Goal: Task Accomplishment & Management: Use online tool/utility

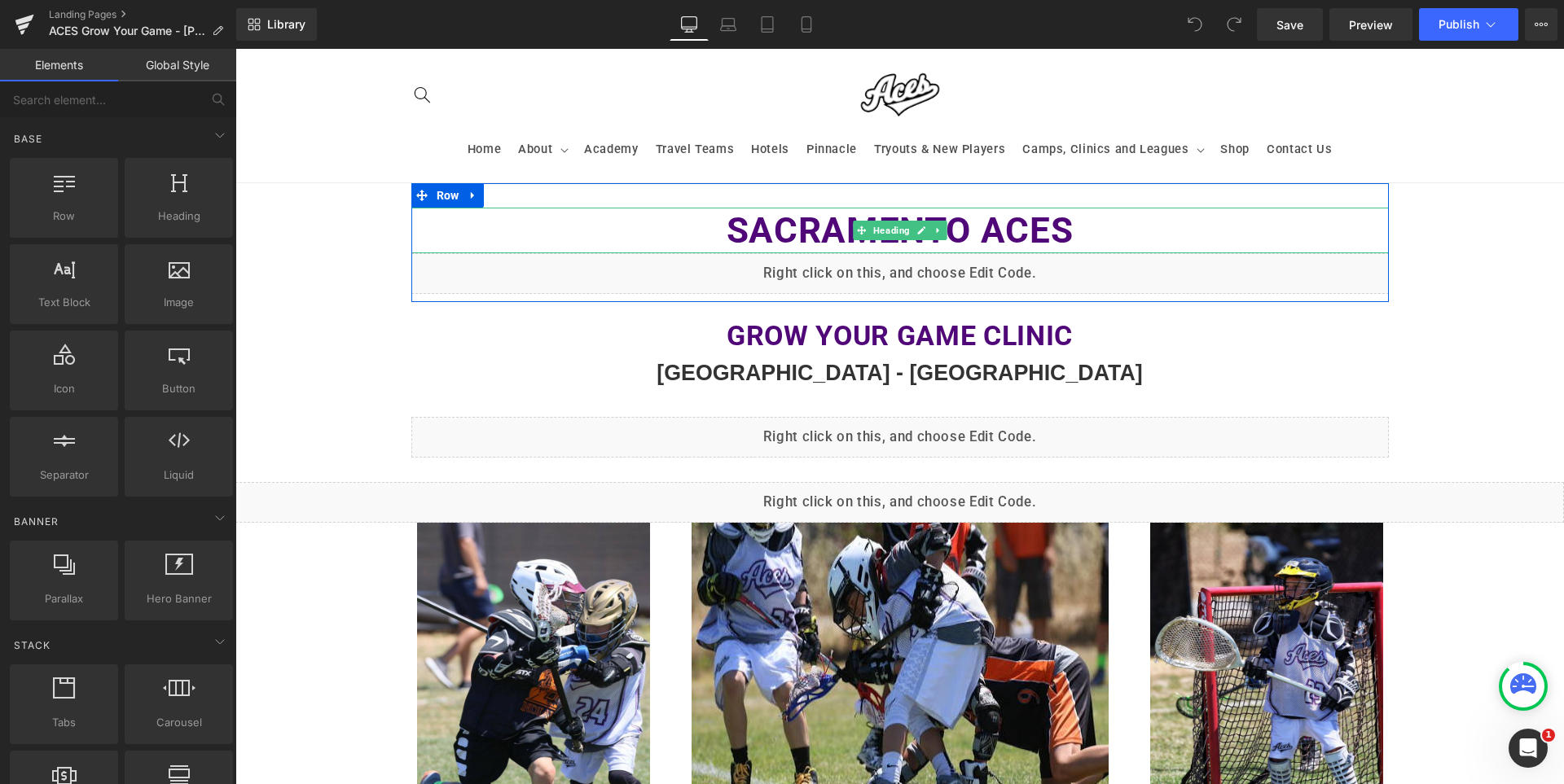
click at [1022, 234] on b "Sacramento ACES" at bounding box center [900, 230] width 347 height 42
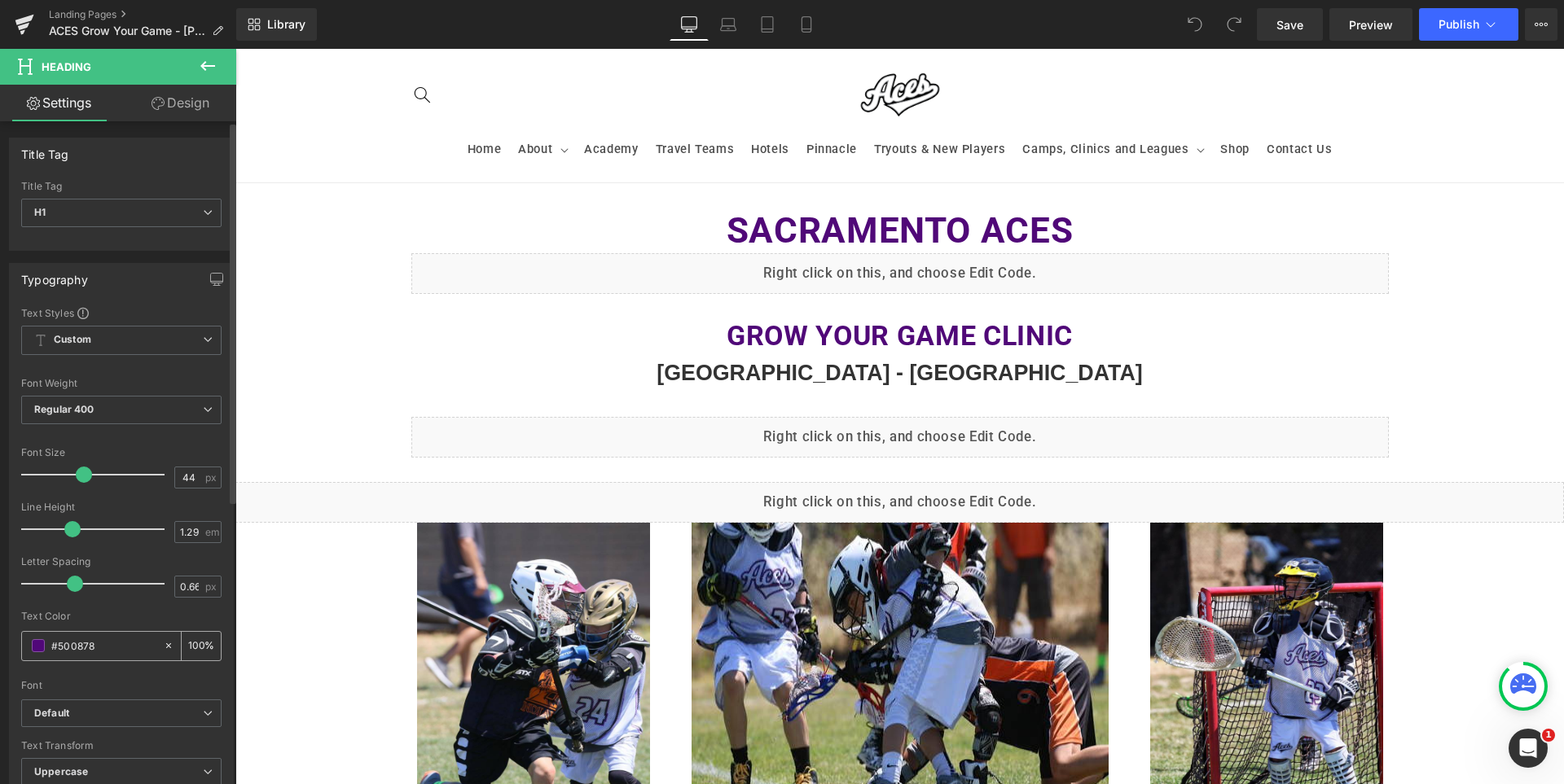
click at [113, 652] on input "#500878" at bounding box center [103, 646] width 104 height 18
click at [1393, 26] on span "Preview" at bounding box center [1371, 25] width 44 height 17
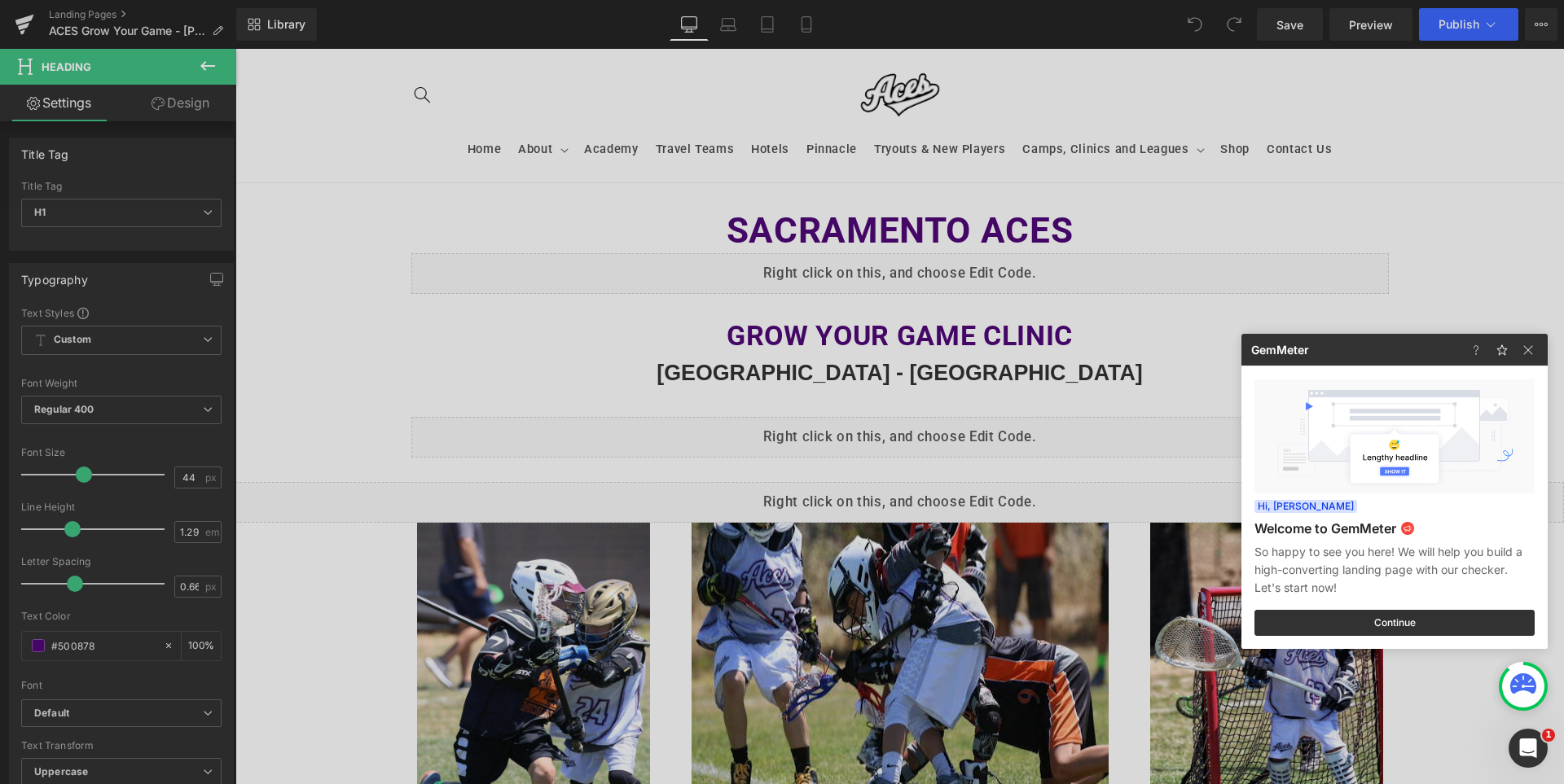
click at [887, 436] on div at bounding box center [782, 392] width 1564 height 784
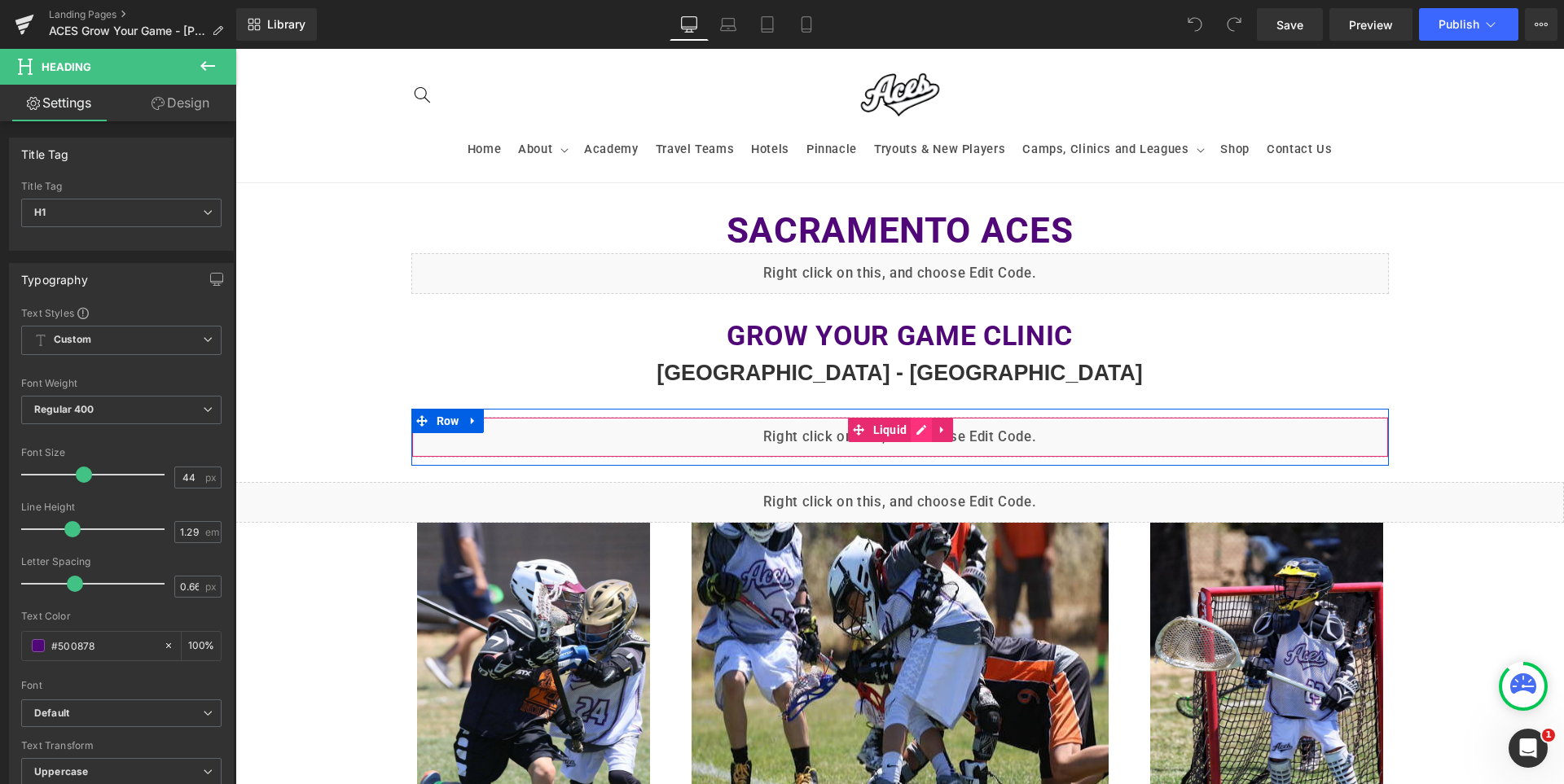
click at [937, 431] on div "Liquid" at bounding box center [900, 436] width 978 height 41
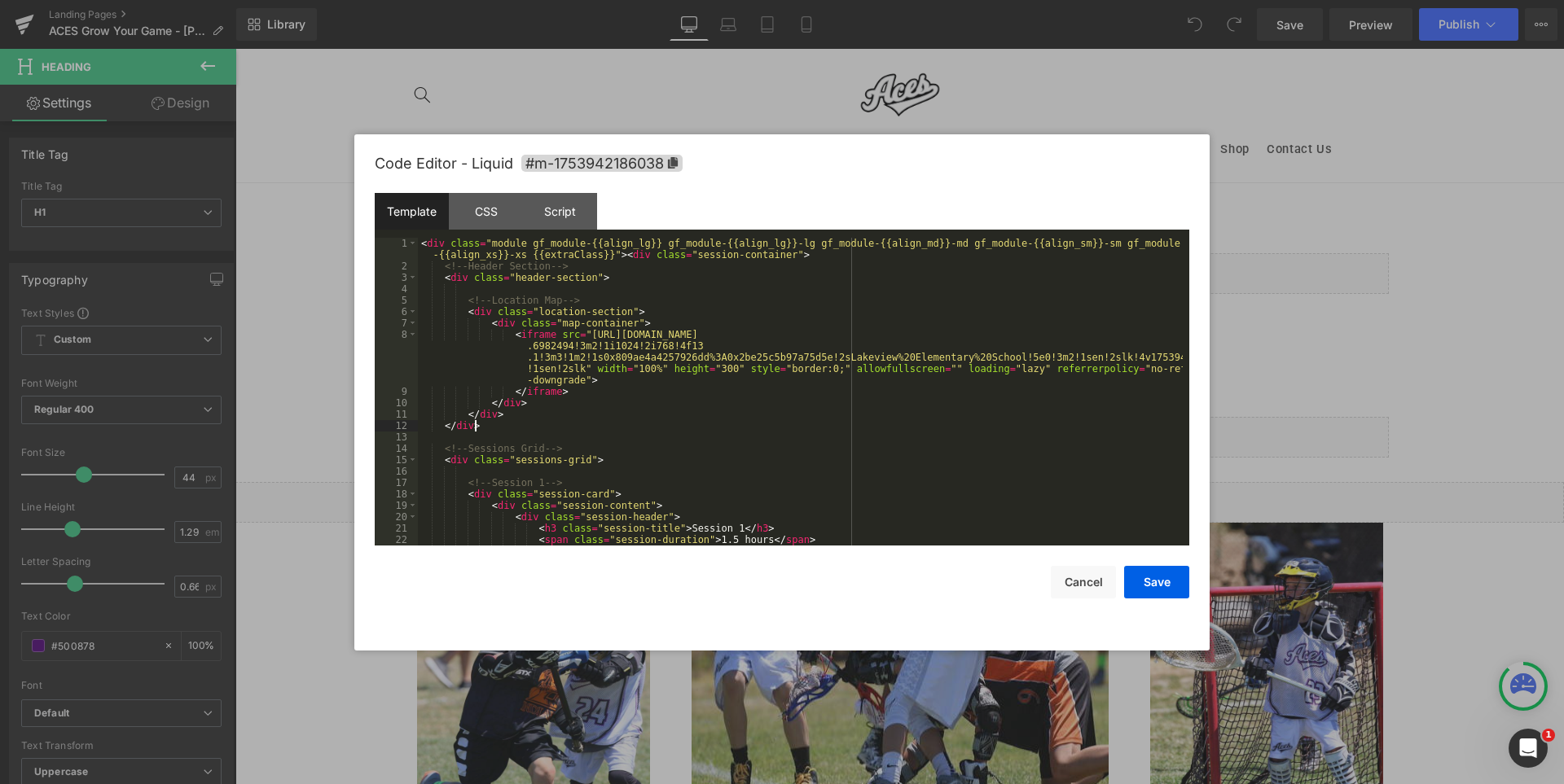
click at [952, 426] on div "< div class = "module gf_module-{{align_lg}} gf_module-{{align_lg}}-lg gf_modul…" at bounding box center [800, 408] width 765 height 342
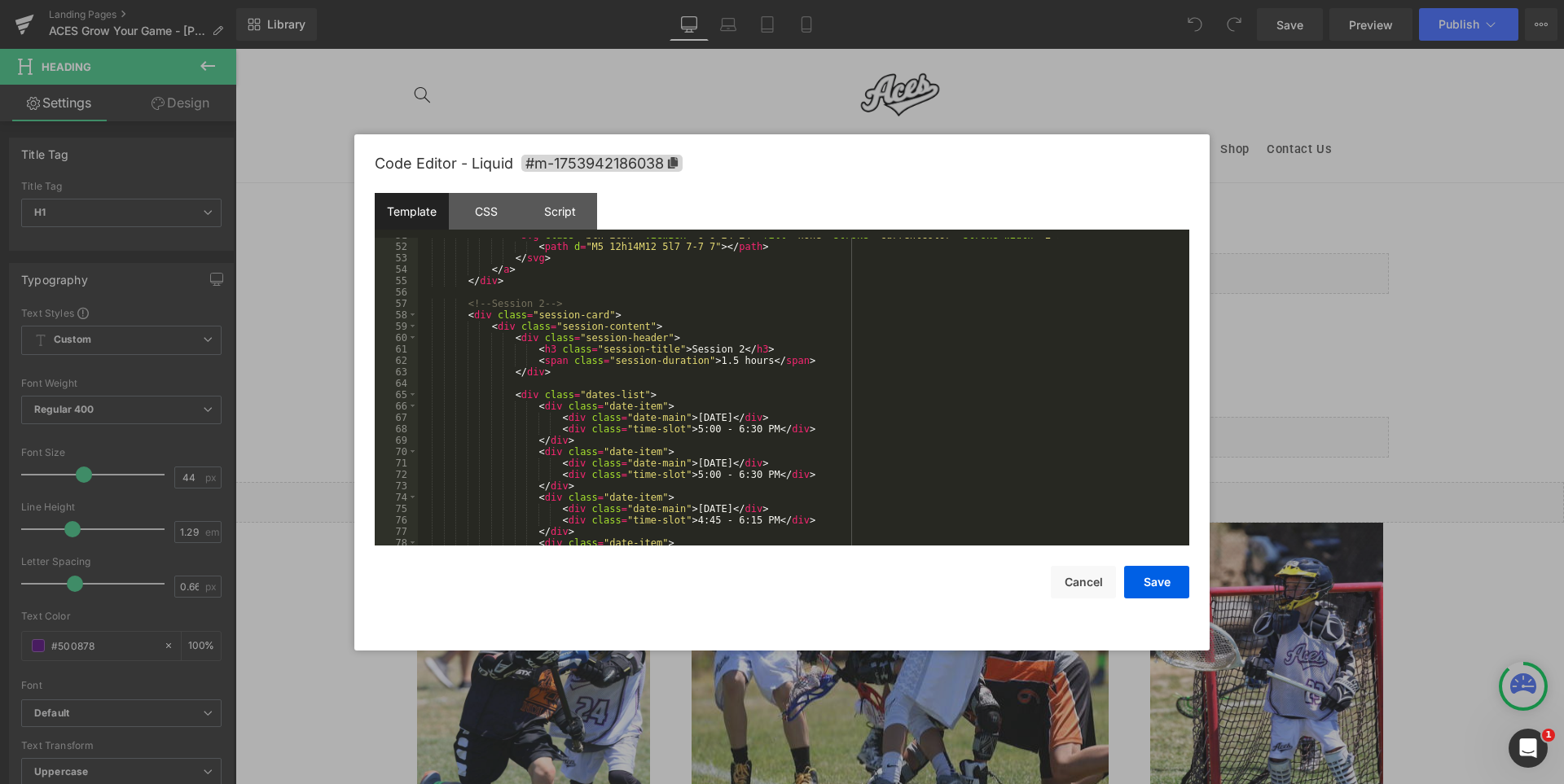
scroll to position [782, 0]
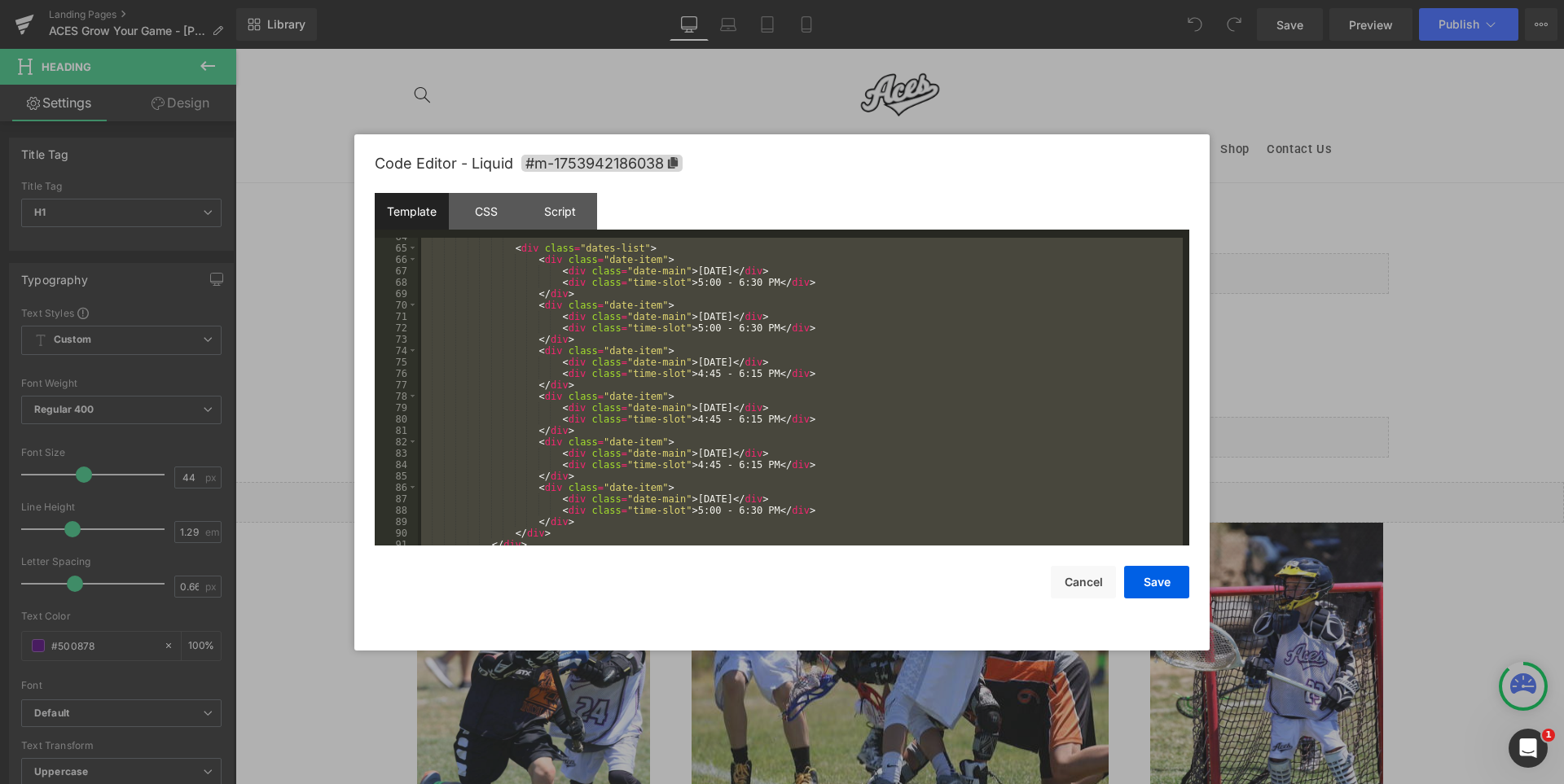
click at [834, 409] on div "< div class = "dates-list" > < div class = "date-item" > < div class = "date-ma…" at bounding box center [800, 392] width 765 height 308
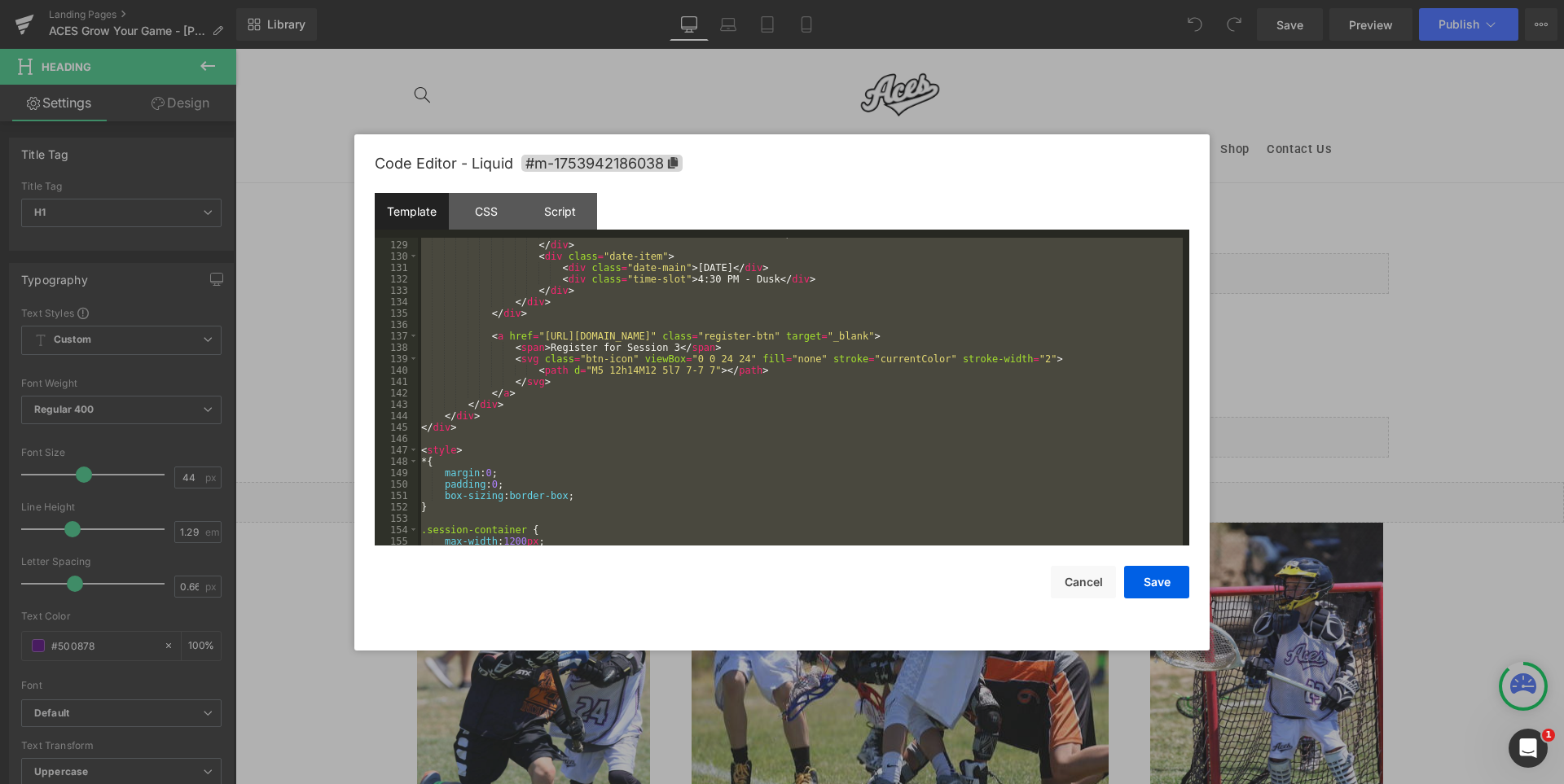
scroll to position [4070, 0]
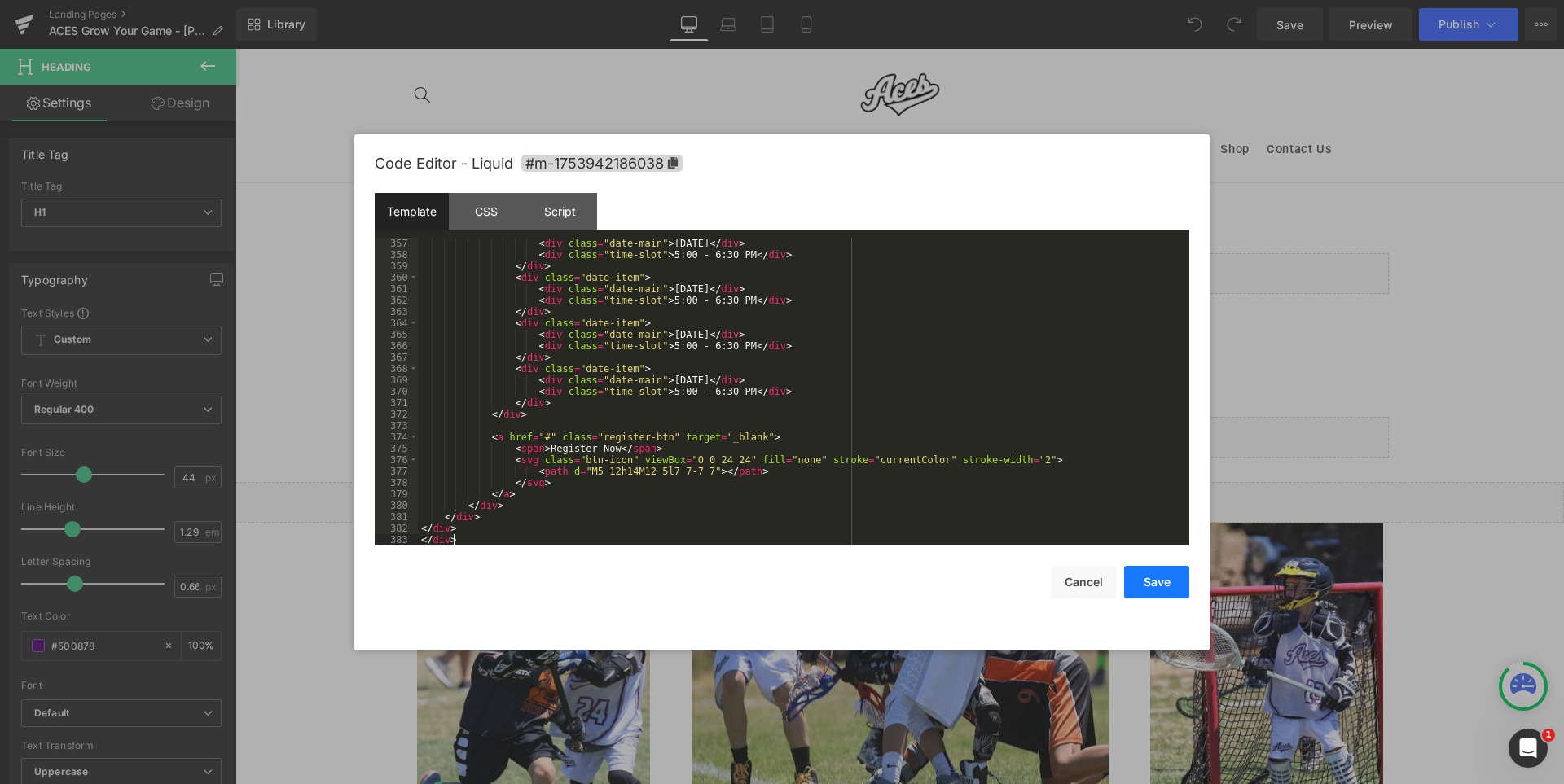
click at [1151, 580] on button "Save" at bounding box center [1157, 582] width 65 height 32
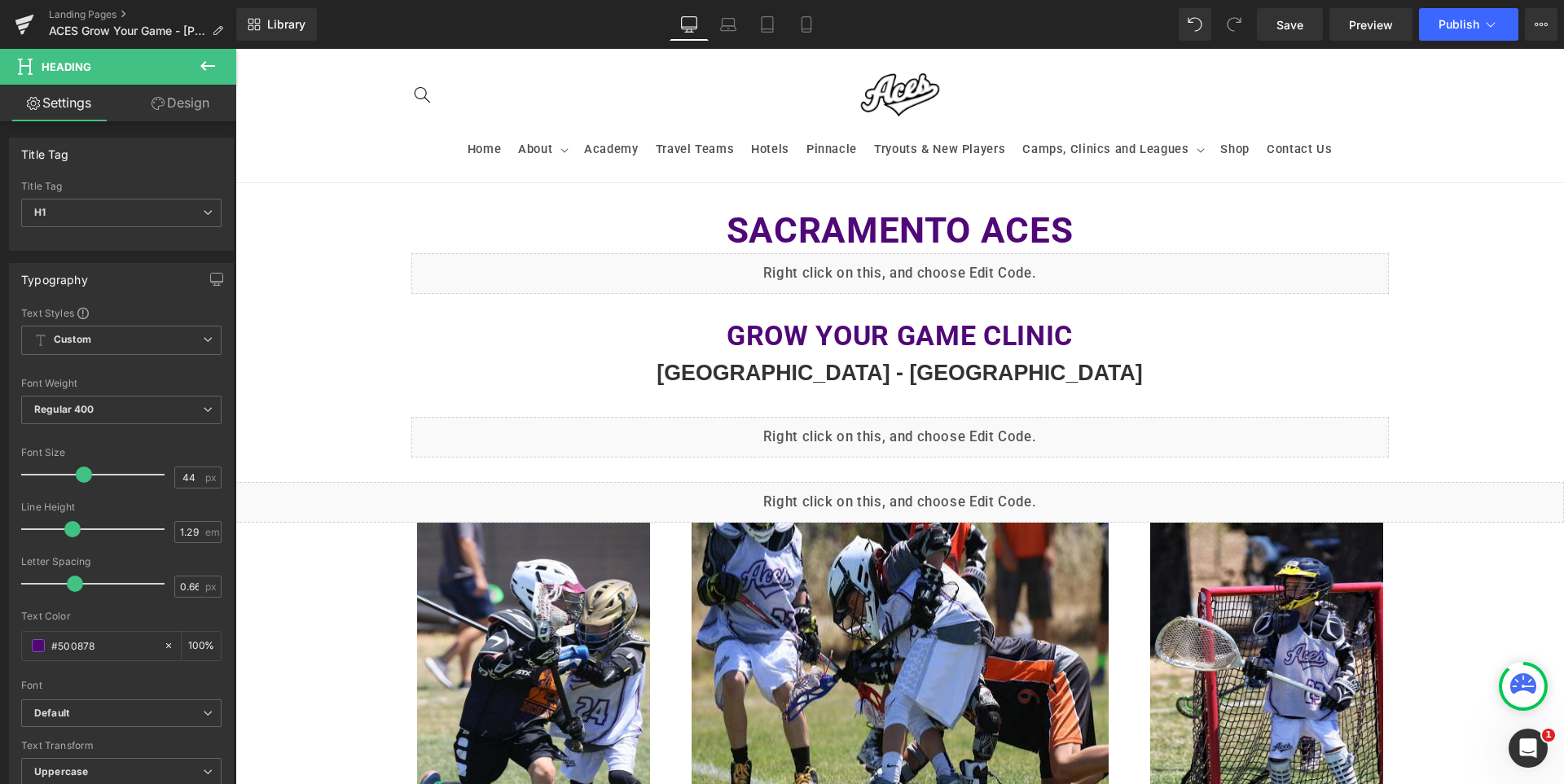
click at [1151, 580] on button "Save" at bounding box center [1157, 574] width 65 height 32
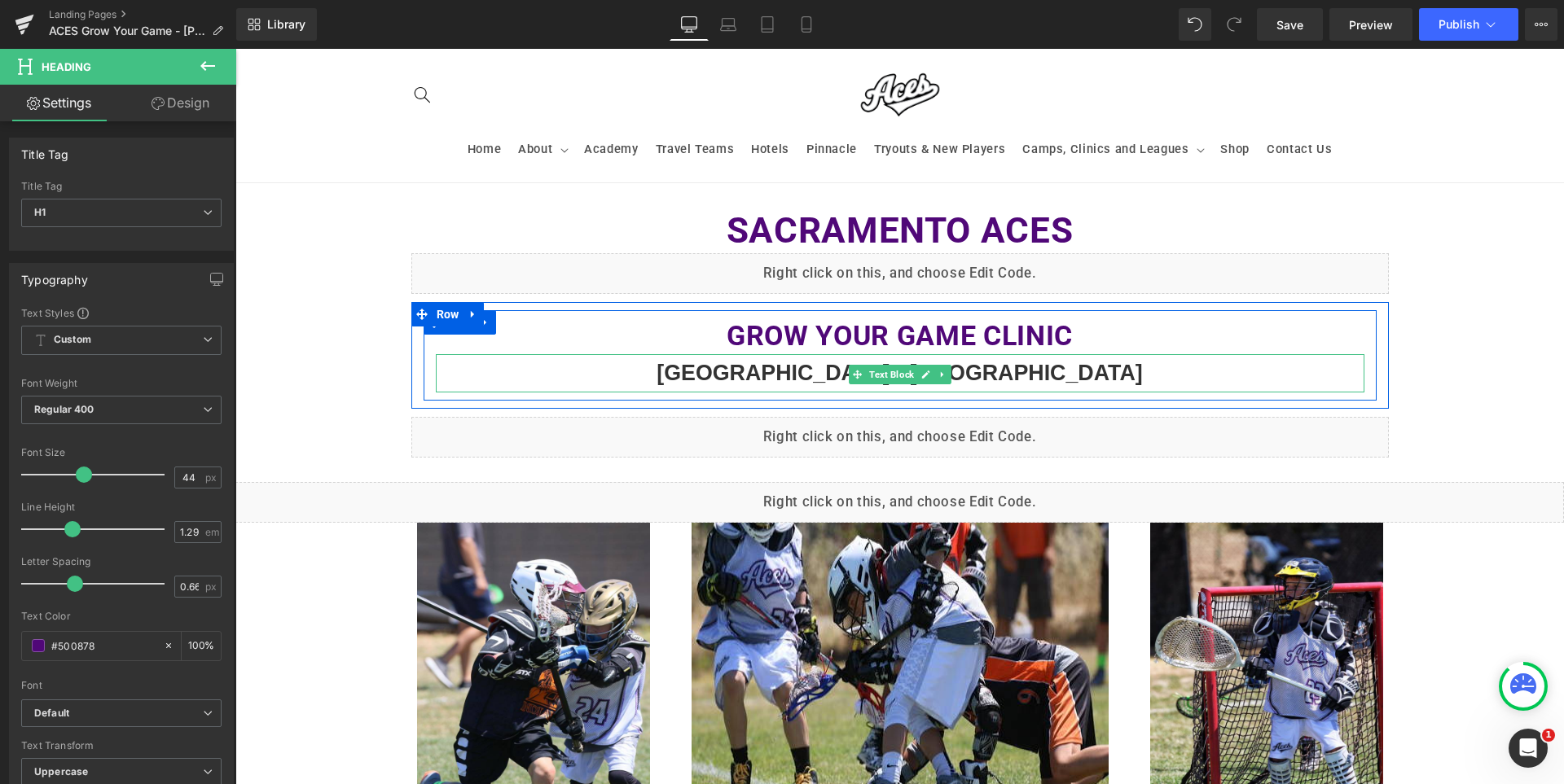
click at [730, 370] on b "[GEOGRAPHIC_DATA] - [GEOGRAPHIC_DATA]" at bounding box center [899, 372] width 486 height 24
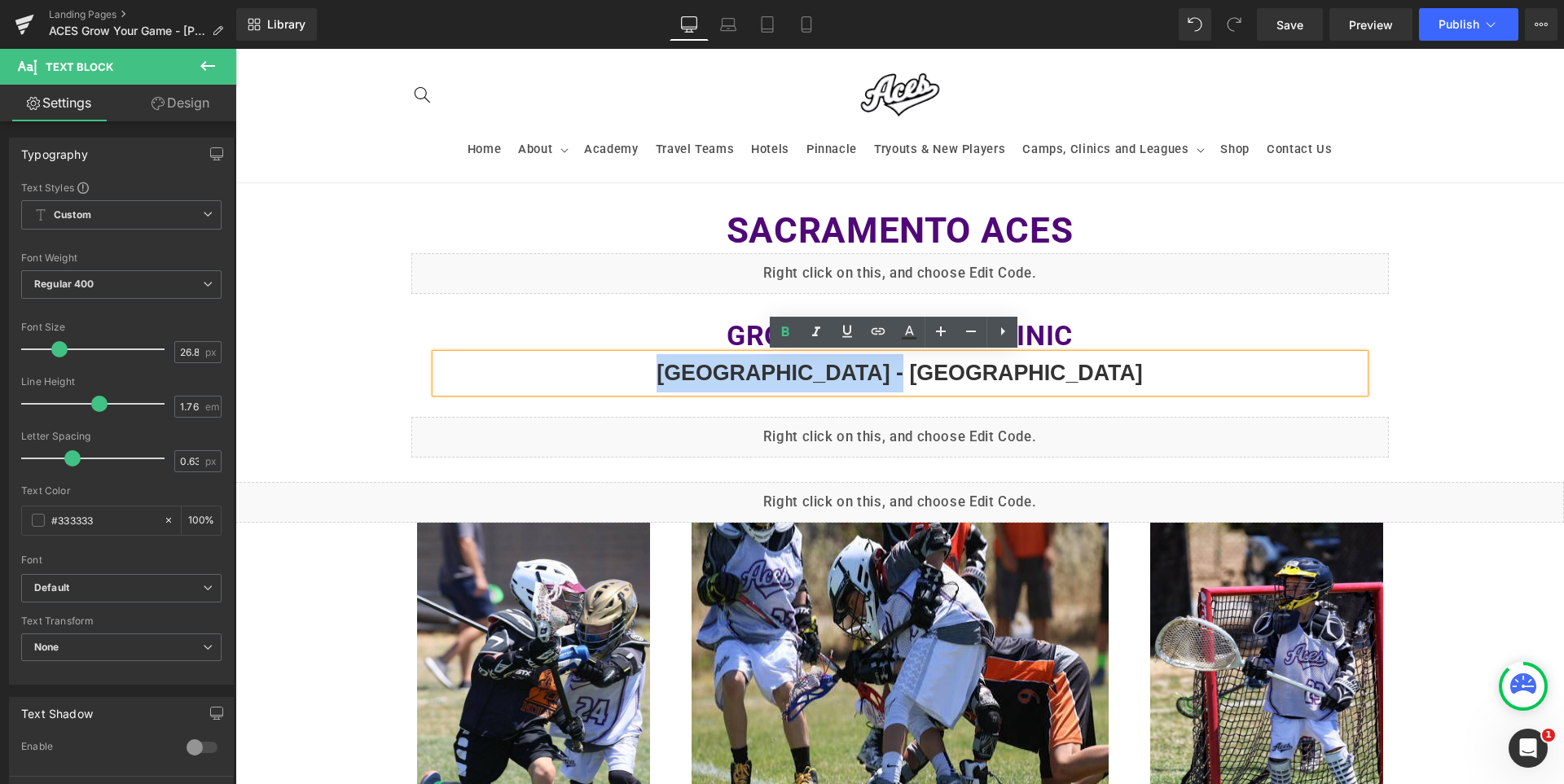
drag, startPoint x: 671, startPoint y: 368, endPoint x: 925, endPoint y: 369, distance: 254.0
click at [925, 369] on b "[GEOGRAPHIC_DATA] - [GEOGRAPHIC_DATA]" at bounding box center [899, 372] width 486 height 24
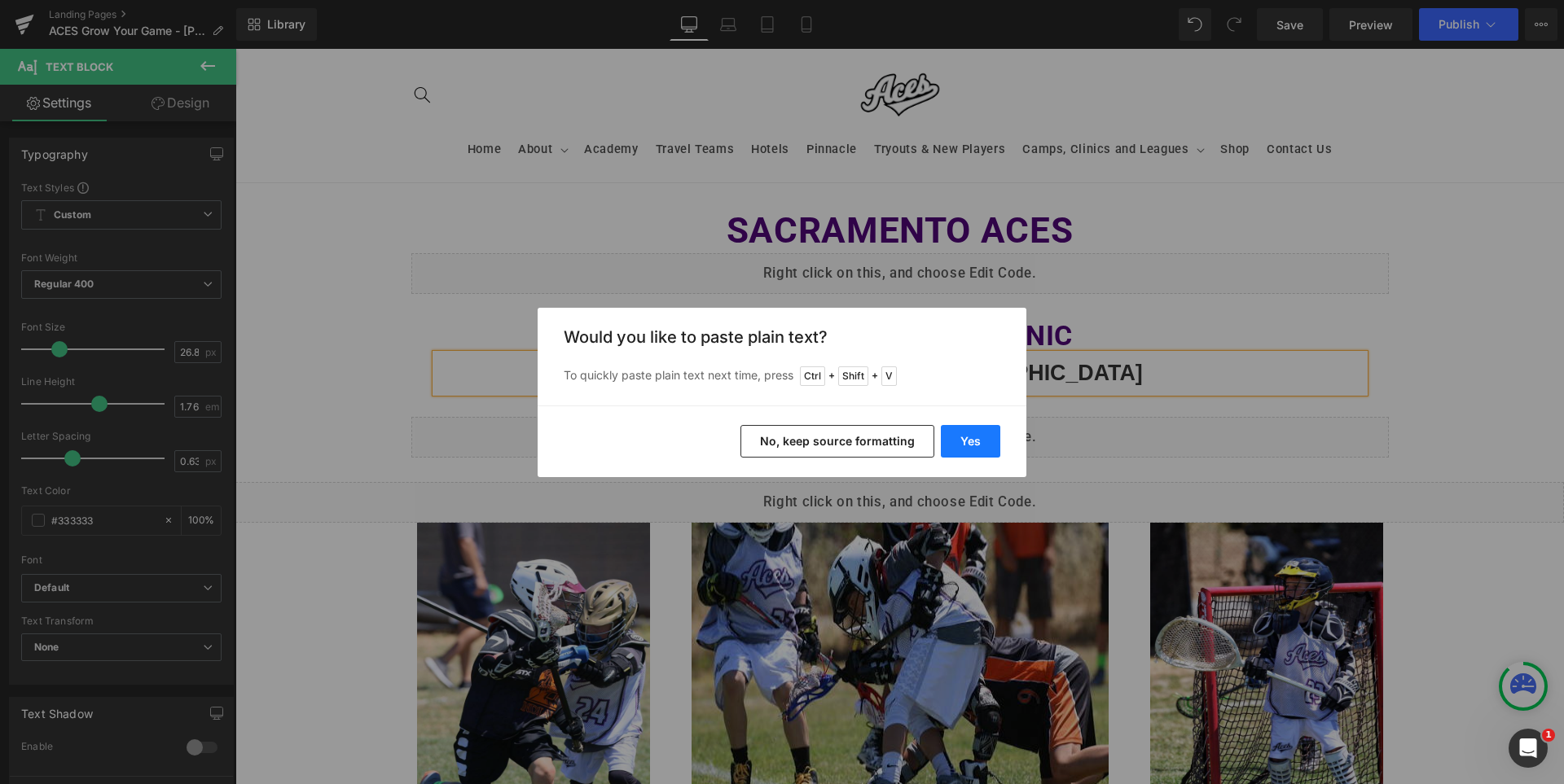
click at [958, 438] on button "Yes" at bounding box center [970, 441] width 59 height 32
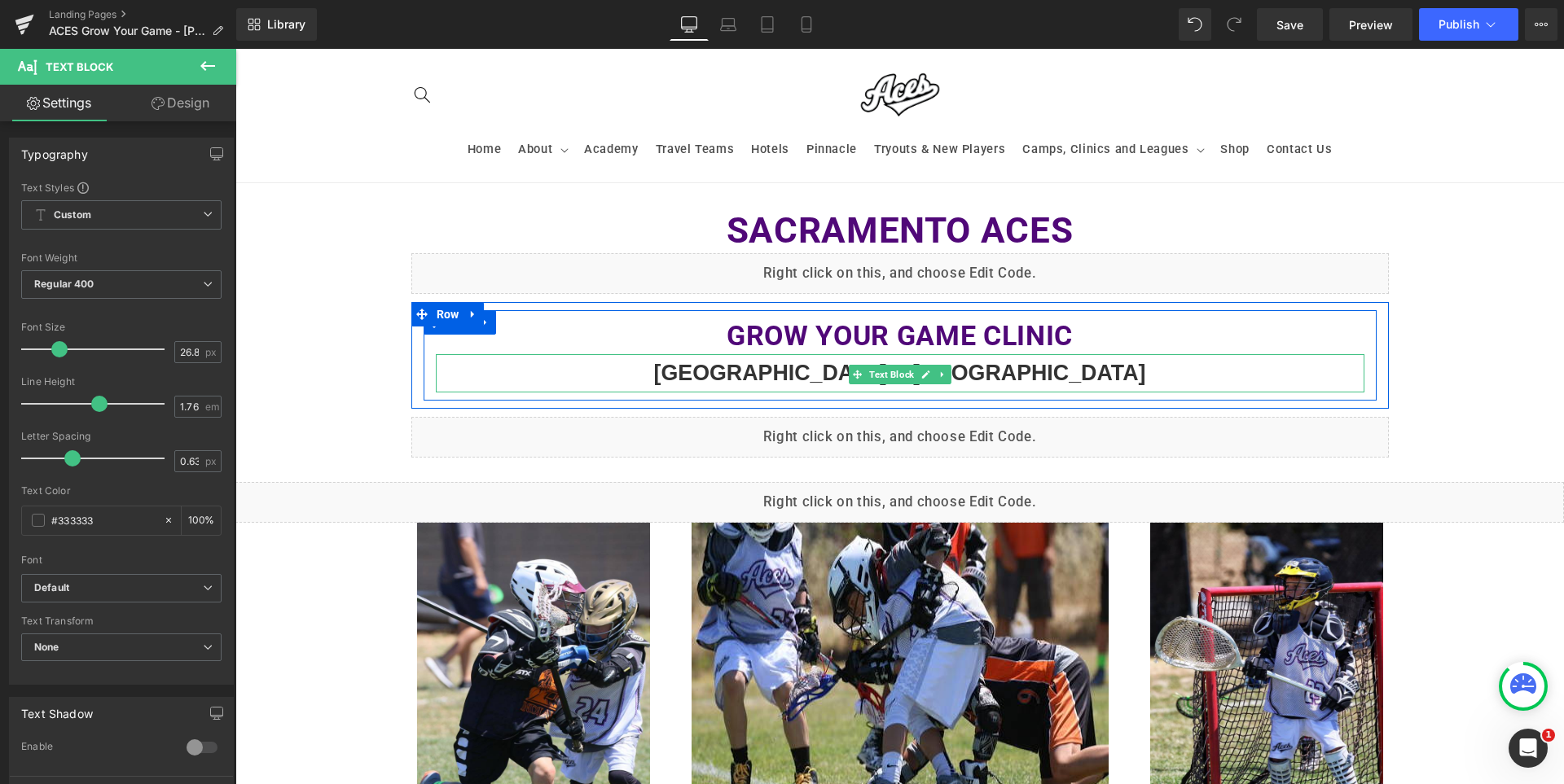
click at [1099, 372] on p "[GEOGRAPHIC_DATA] - [GEOGRAPHIC_DATA]" at bounding box center [900, 373] width 928 height 38
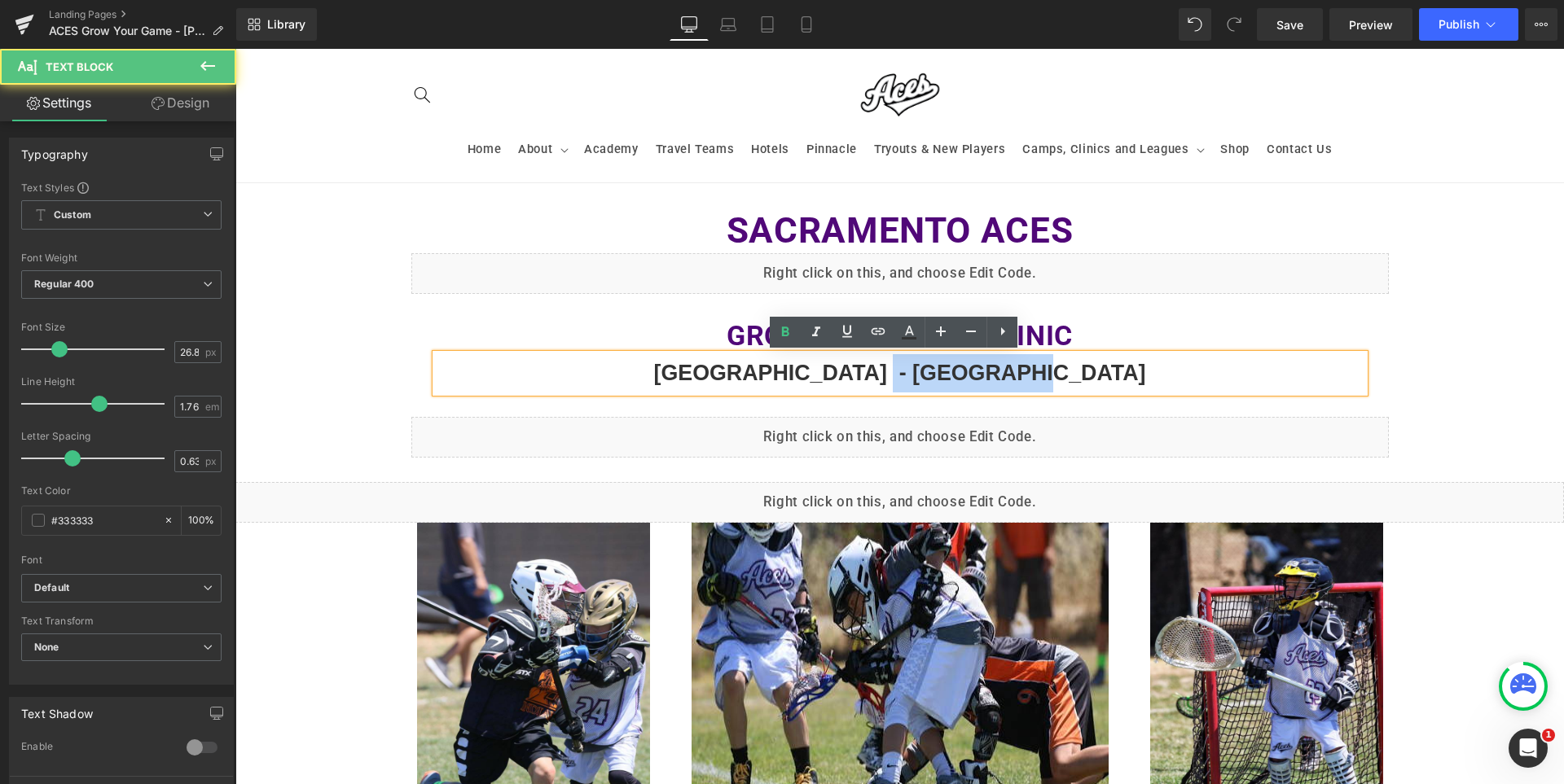
drag, startPoint x: 923, startPoint y: 382, endPoint x: 1008, endPoint y: 366, distance: 86.5
click at [1069, 377] on b "[GEOGRAPHIC_DATA] - [GEOGRAPHIC_DATA]" at bounding box center [900, 372] width 492 height 24
click at [1055, 383] on b "[GEOGRAPHIC_DATA] - [GEOGRAPHIC_DATA]" at bounding box center [900, 372] width 492 height 24
drag, startPoint x: 1102, startPoint y: 372, endPoint x: 927, endPoint y: 367, distance: 175.1
click at [927, 367] on p "[GEOGRAPHIC_DATA] - [GEOGRAPHIC_DATA]" at bounding box center [900, 373] width 928 height 38
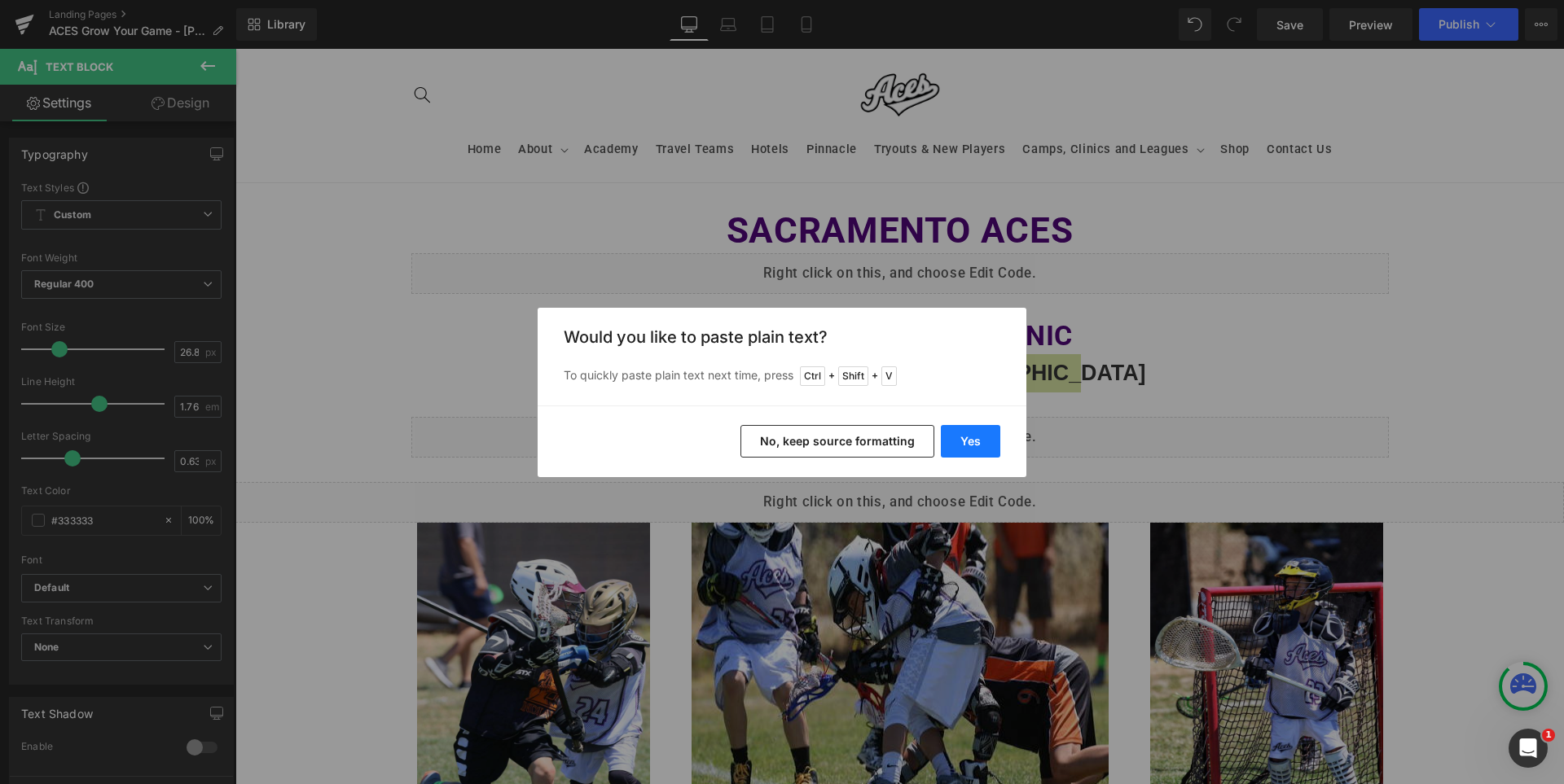
click at [975, 436] on button "Yes" at bounding box center [970, 441] width 59 height 32
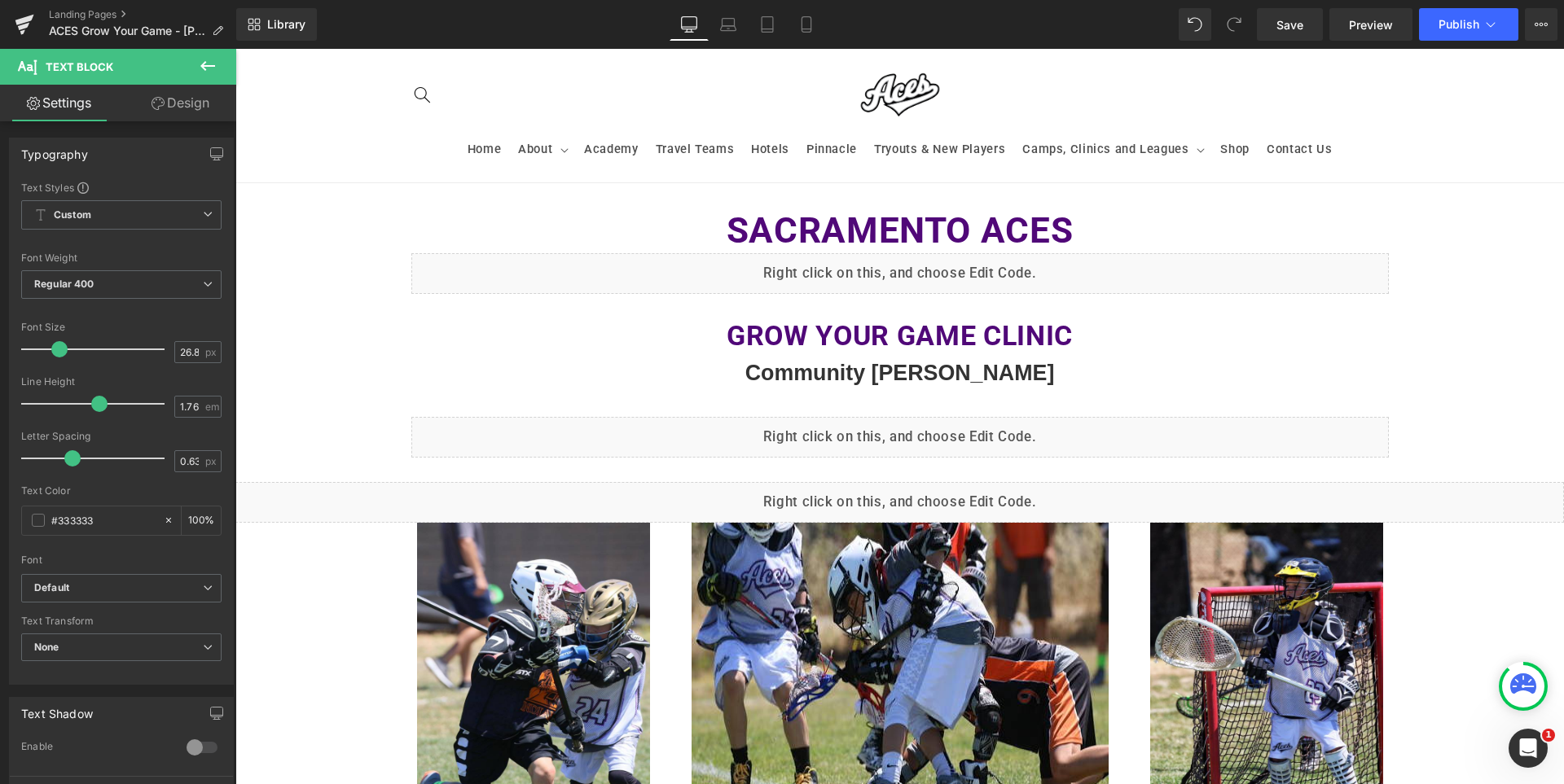
click at [1482, 367] on div "Sacramento ACES Heading Liquid Row Grow Your Game Clinic Heading Community [PER…" at bounding box center [899, 656] width 1329 height 946
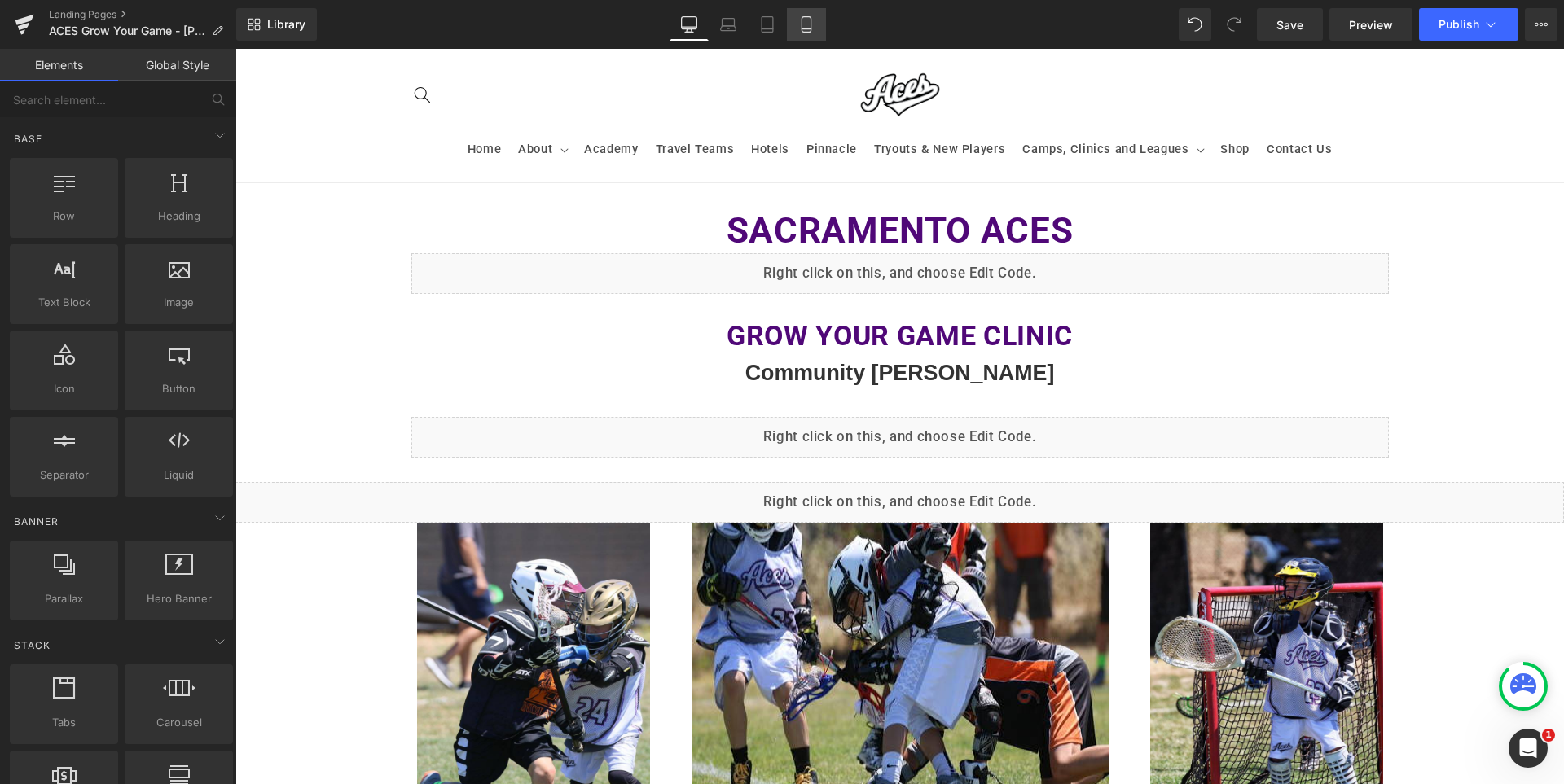
click at [802, 27] on icon at bounding box center [807, 25] width 17 height 17
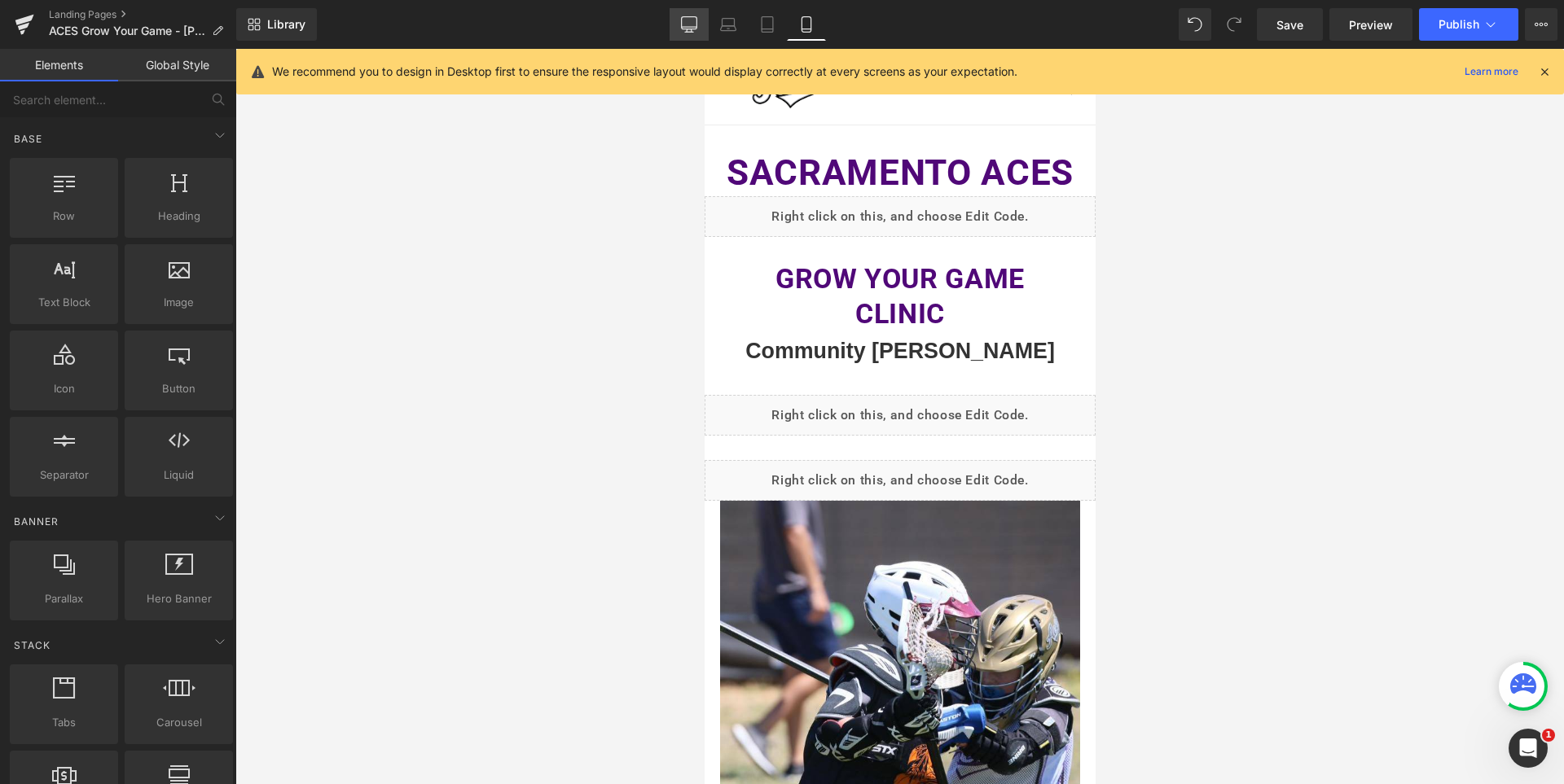
click at [693, 28] on icon at bounding box center [690, 23] width 16 height 12
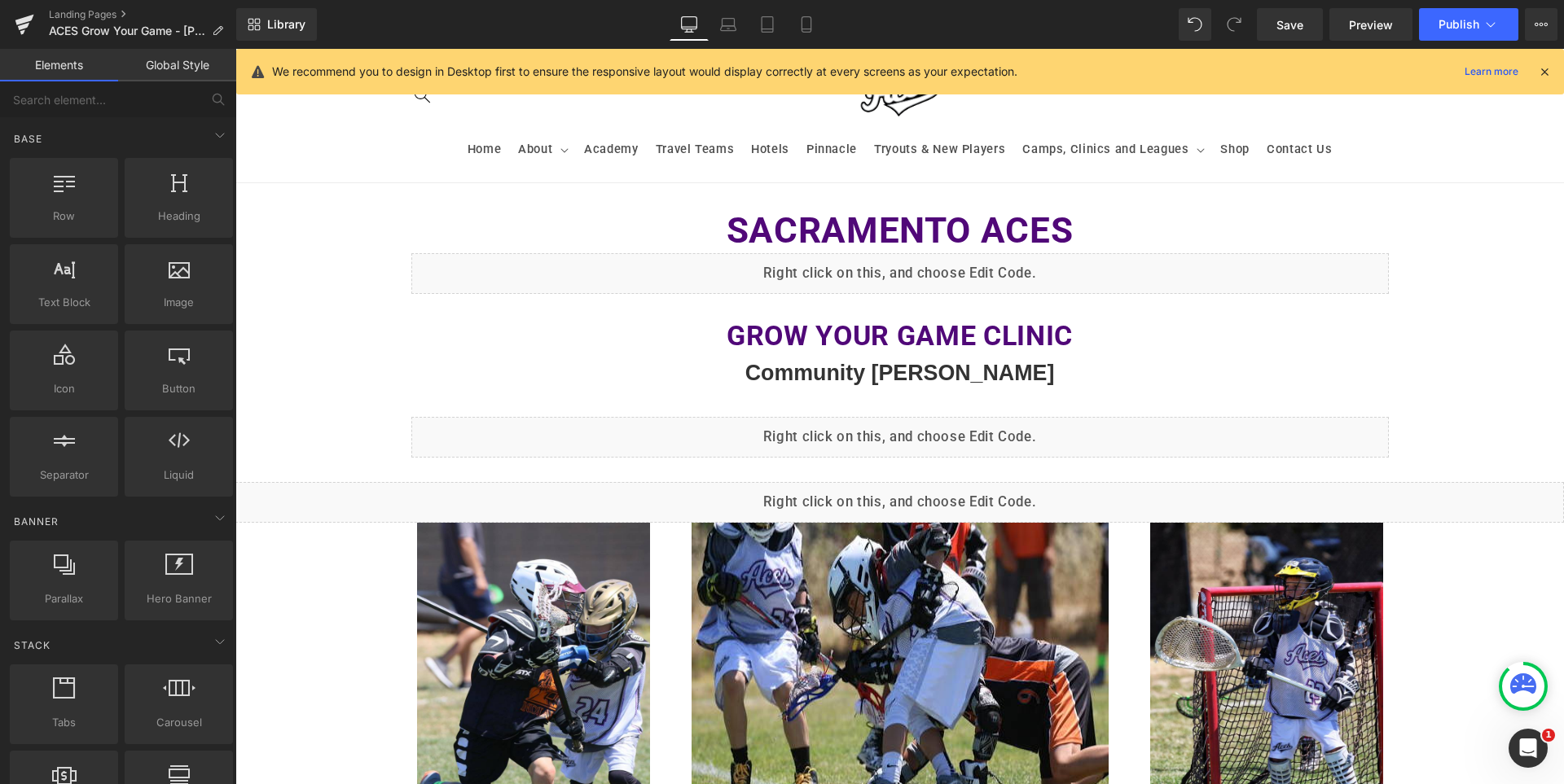
scroll to position [135, 0]
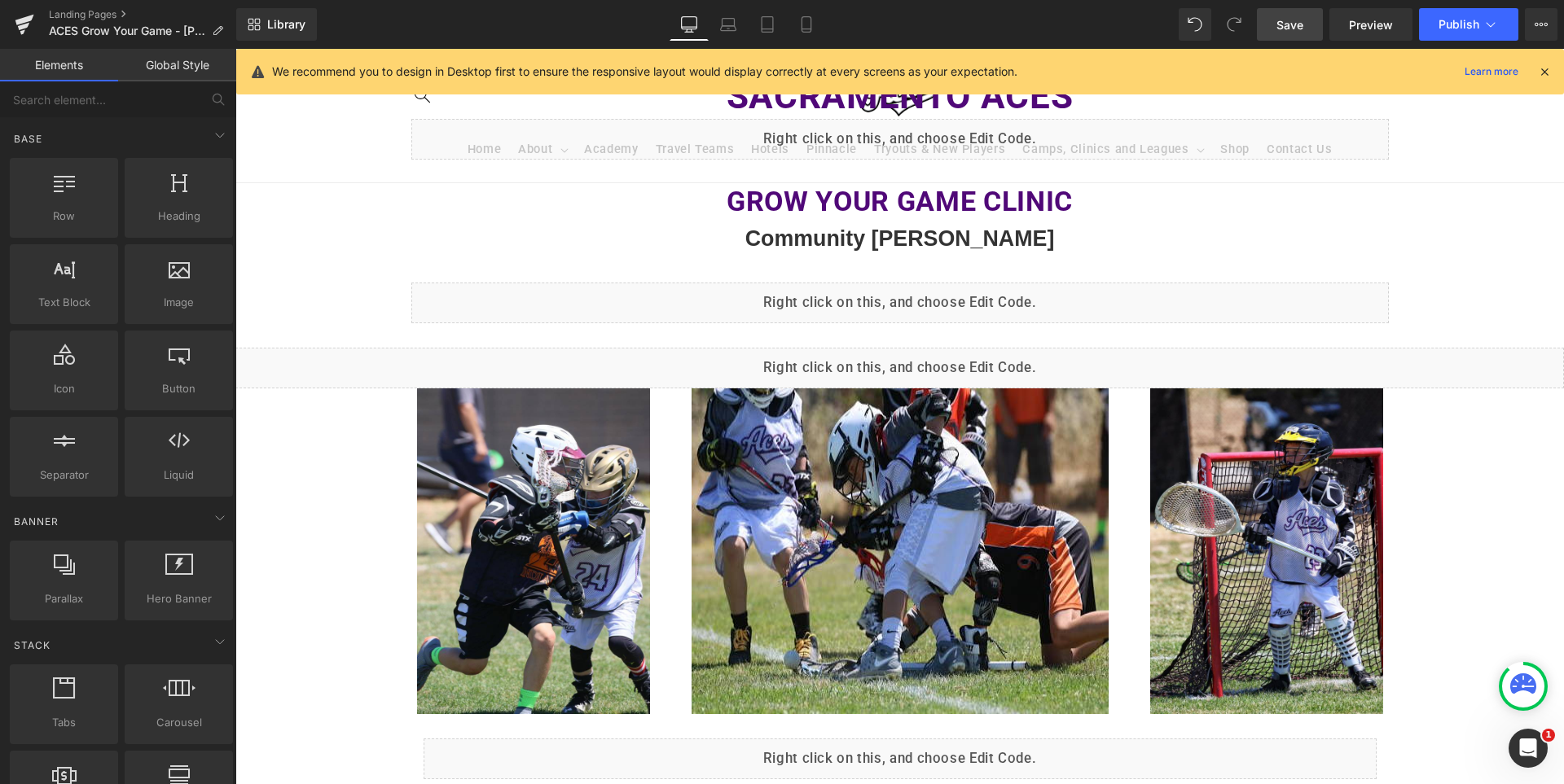
click at [1286, 21] on span "Save" at bounding box center [1290, 25] width 27 height 17
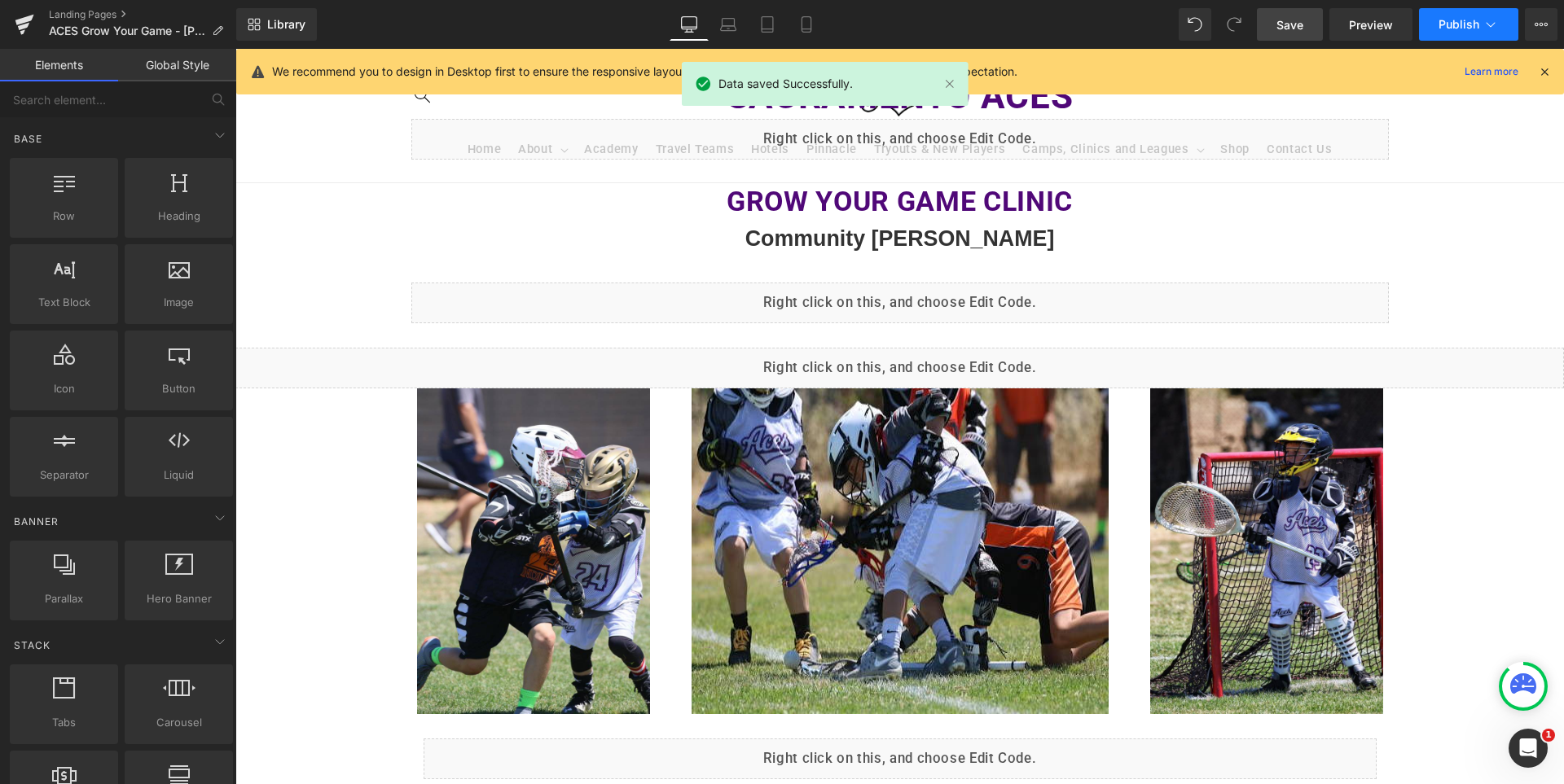
click at [1440, 22] on span "Publish" at bounding box center [1459, 25] width 41 height 13
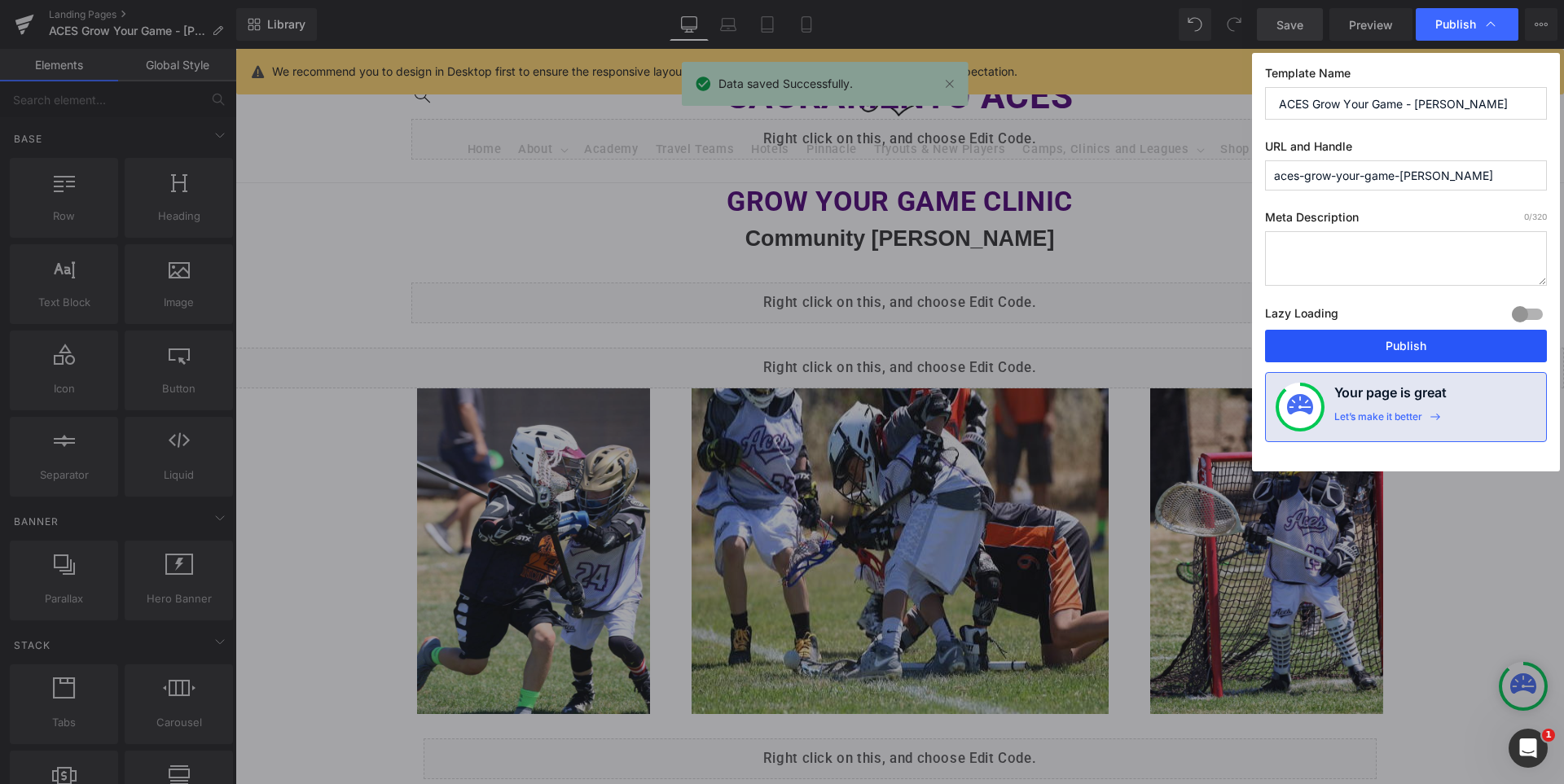
click at [1408, 350] on button "Publish" at bounding box center [1406, 346] width 282 height 32
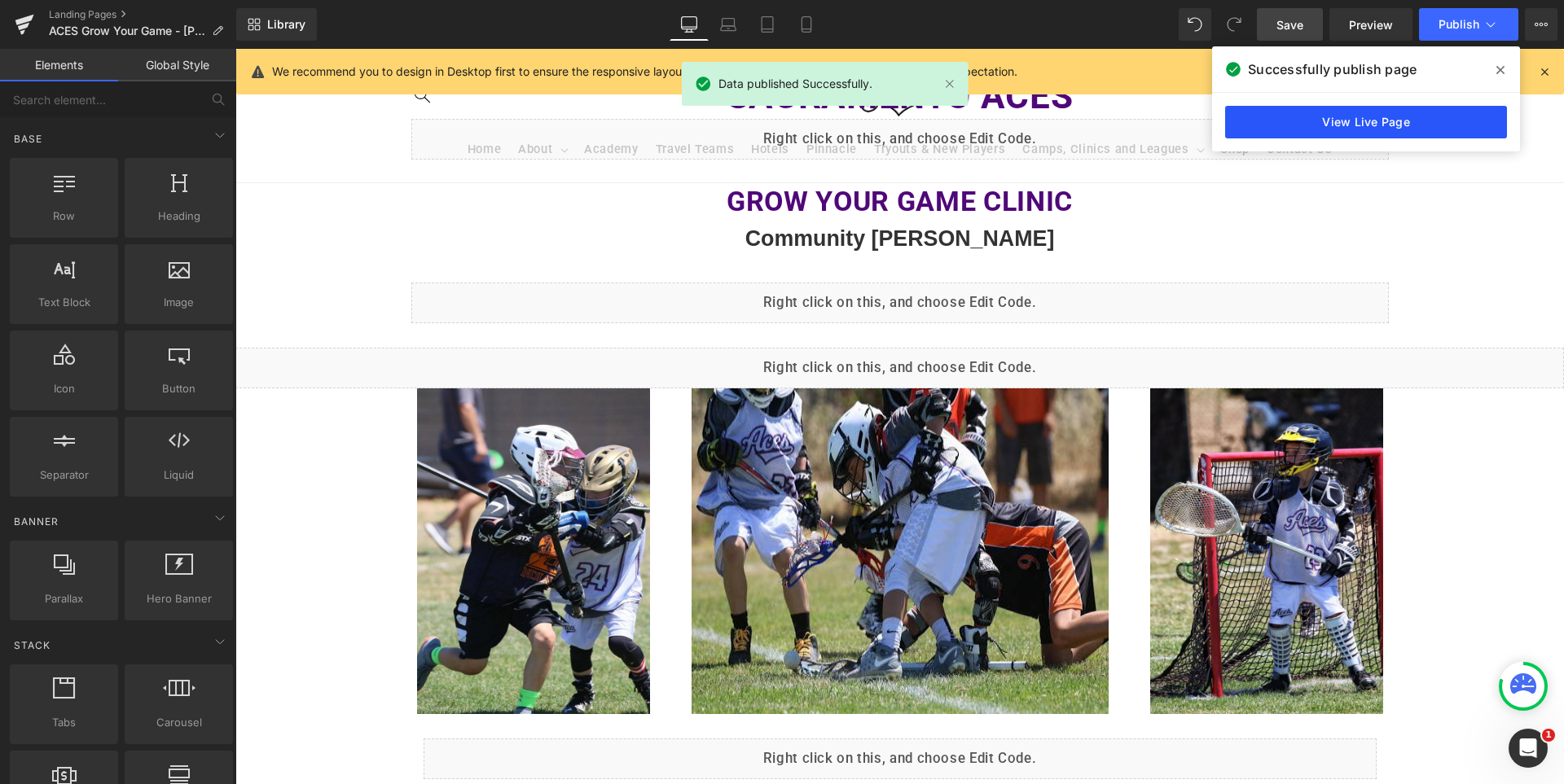
click at [1334, 122] on link "View Live Page" at bounding box center [1366, 121] width 282 height 32
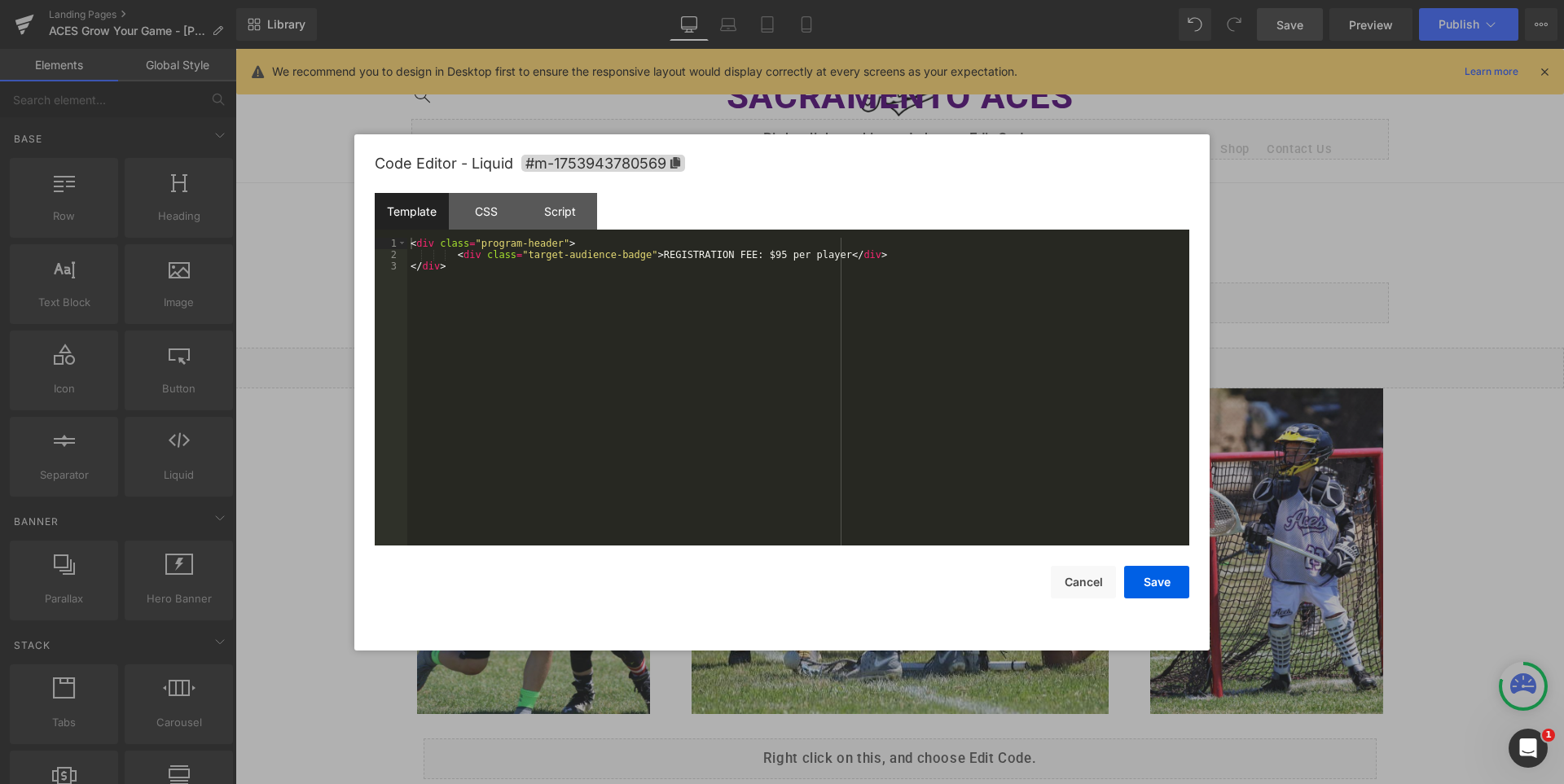
click at [938, 365] on div "Liquid" at bounding box center [899, 367] width 1329 height 41
click at [1105, 581] on button "Cancel" at bounding box center [1083, 582] width 65 height 32
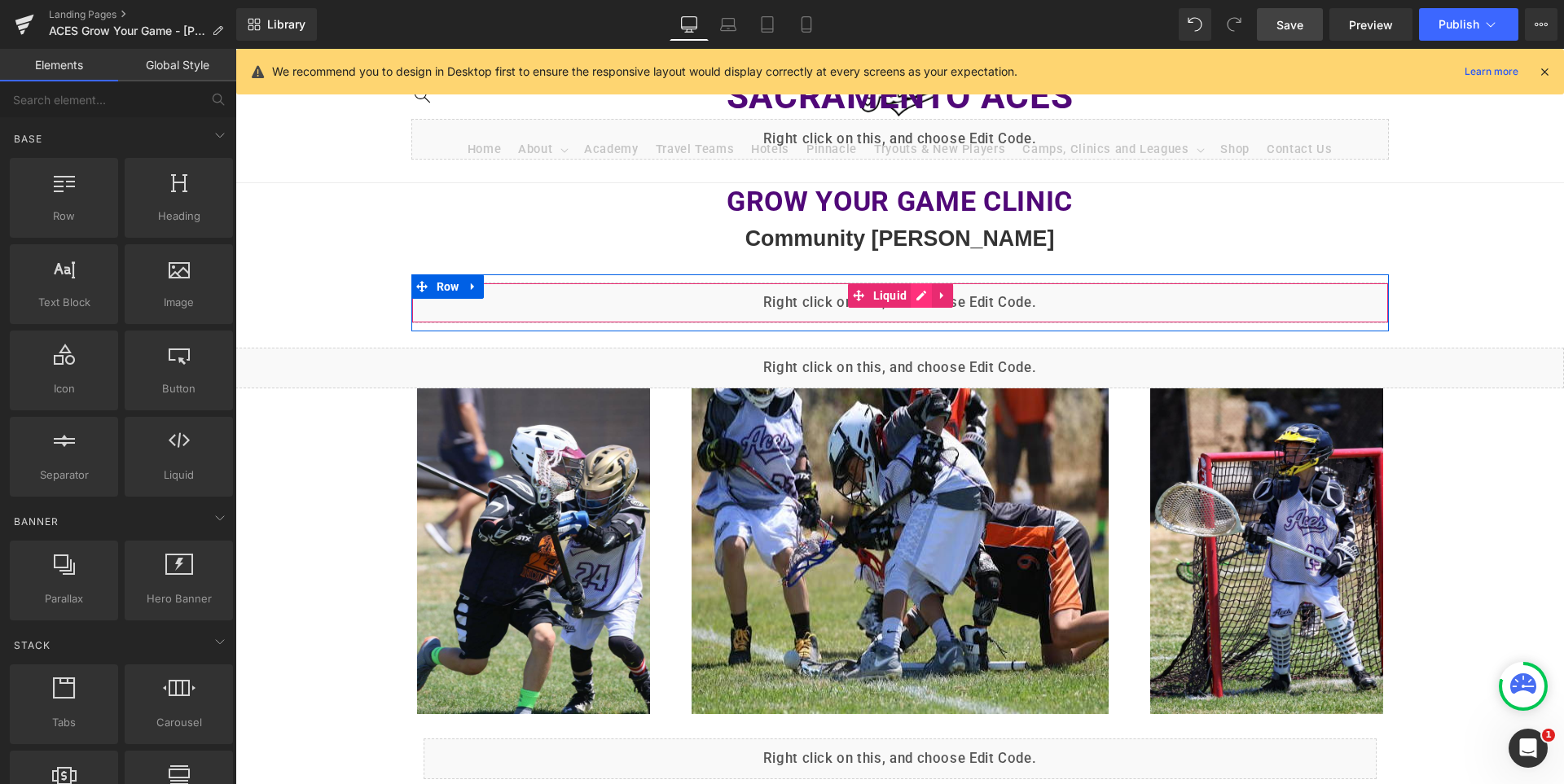
click at [929, 300] on div "Liquid" at bounding box center [900, 303] width 978 height 41
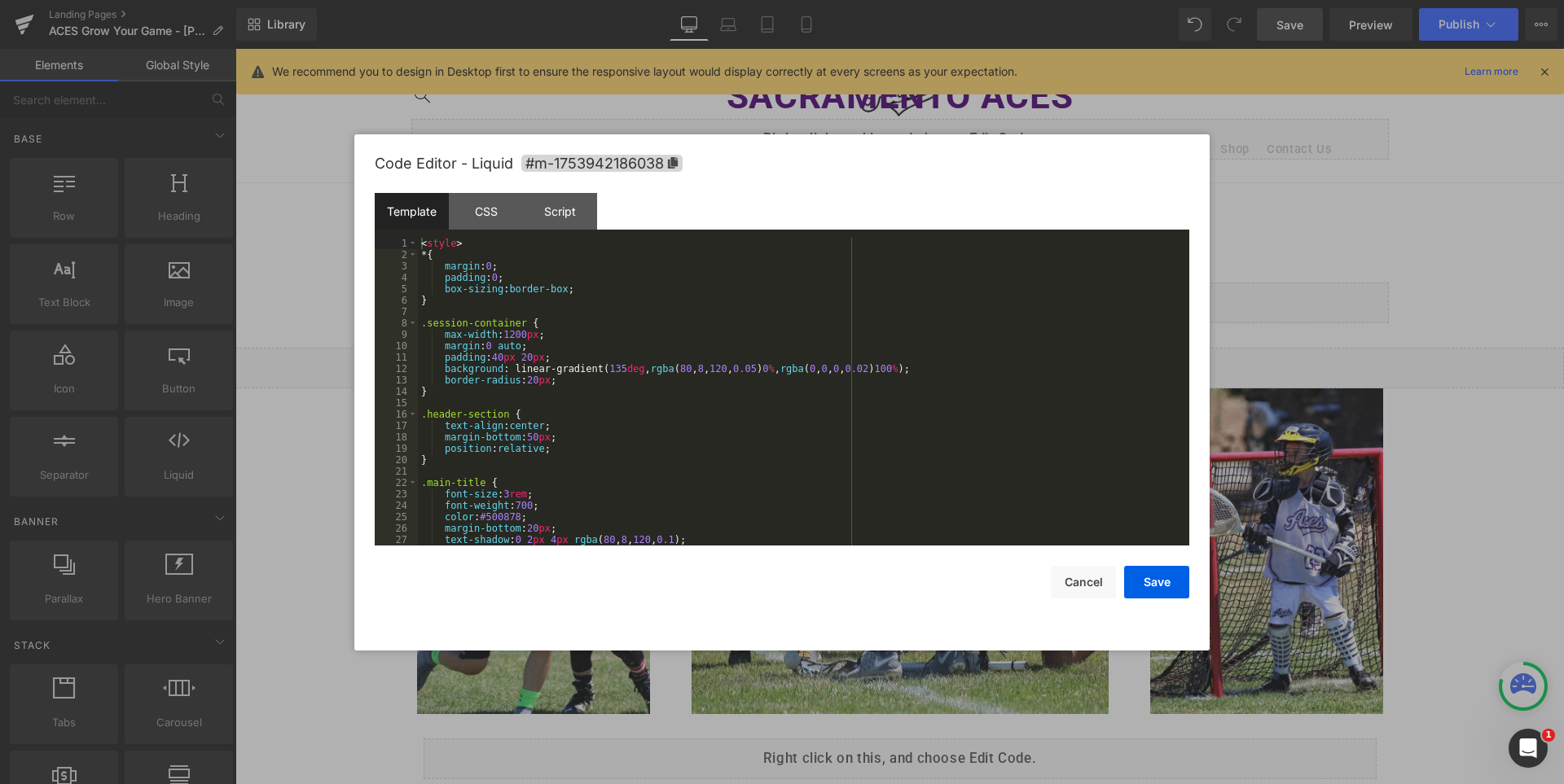
click at [929, 300] on div "< style > * { margin : 0 ; padding : 0 ; box-sizing : border-box ; } .session-c…" at bounding box center [800, 403] width 765 height 331
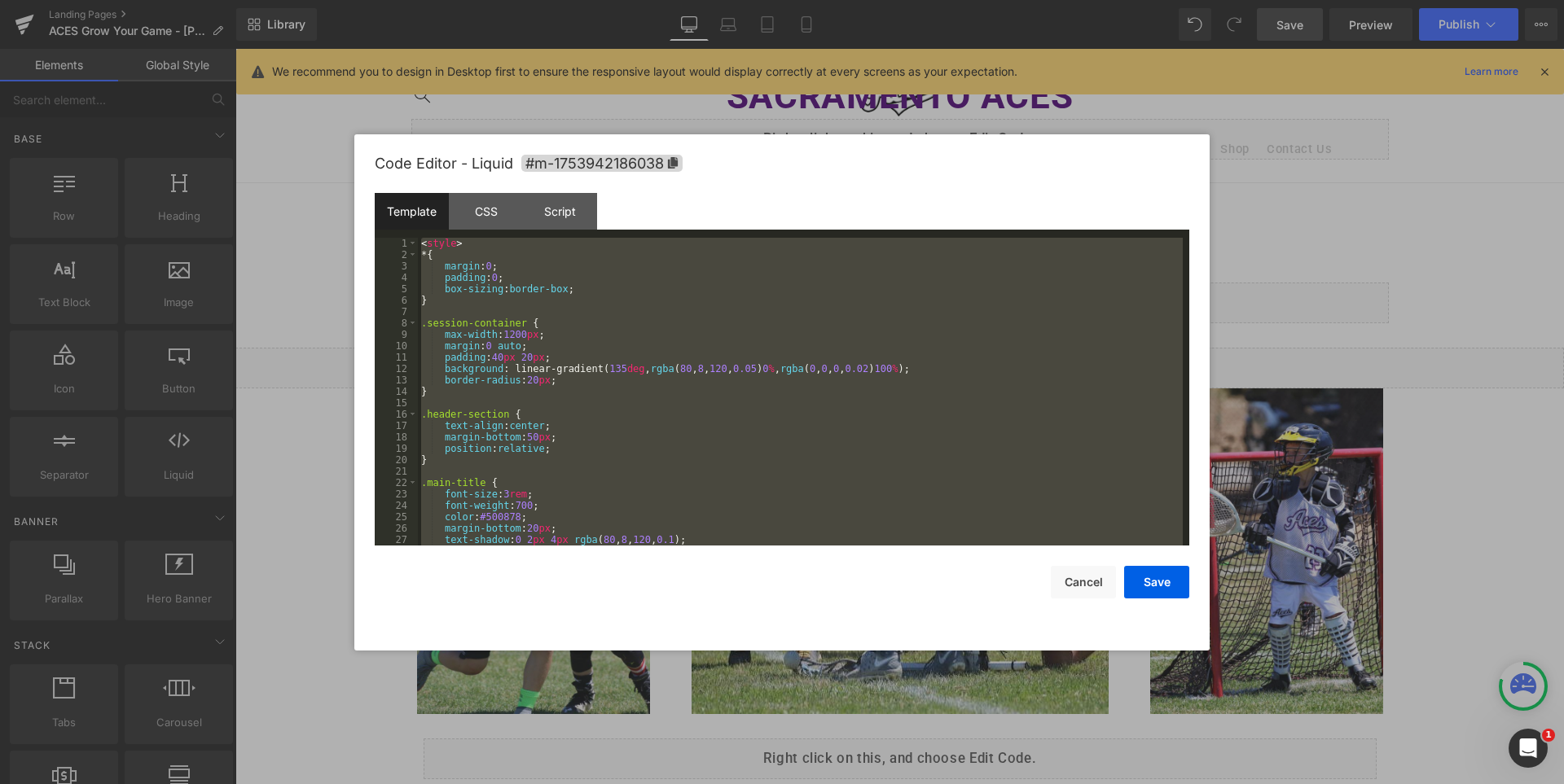
scroll to position [3625, 0]
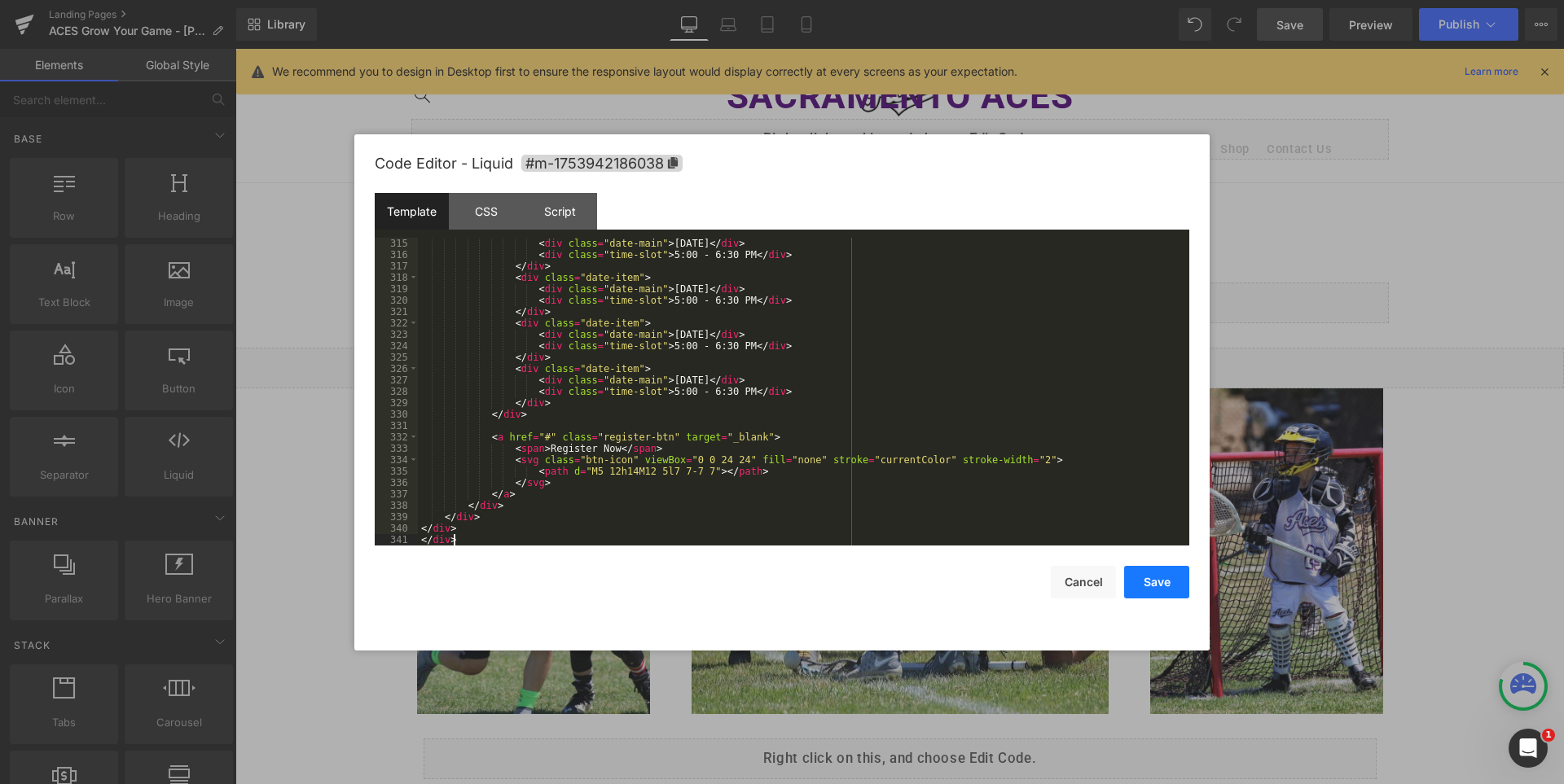
click at [1161, 582] on button "Save" at bounding box center [1157, 582] width 65 height 32
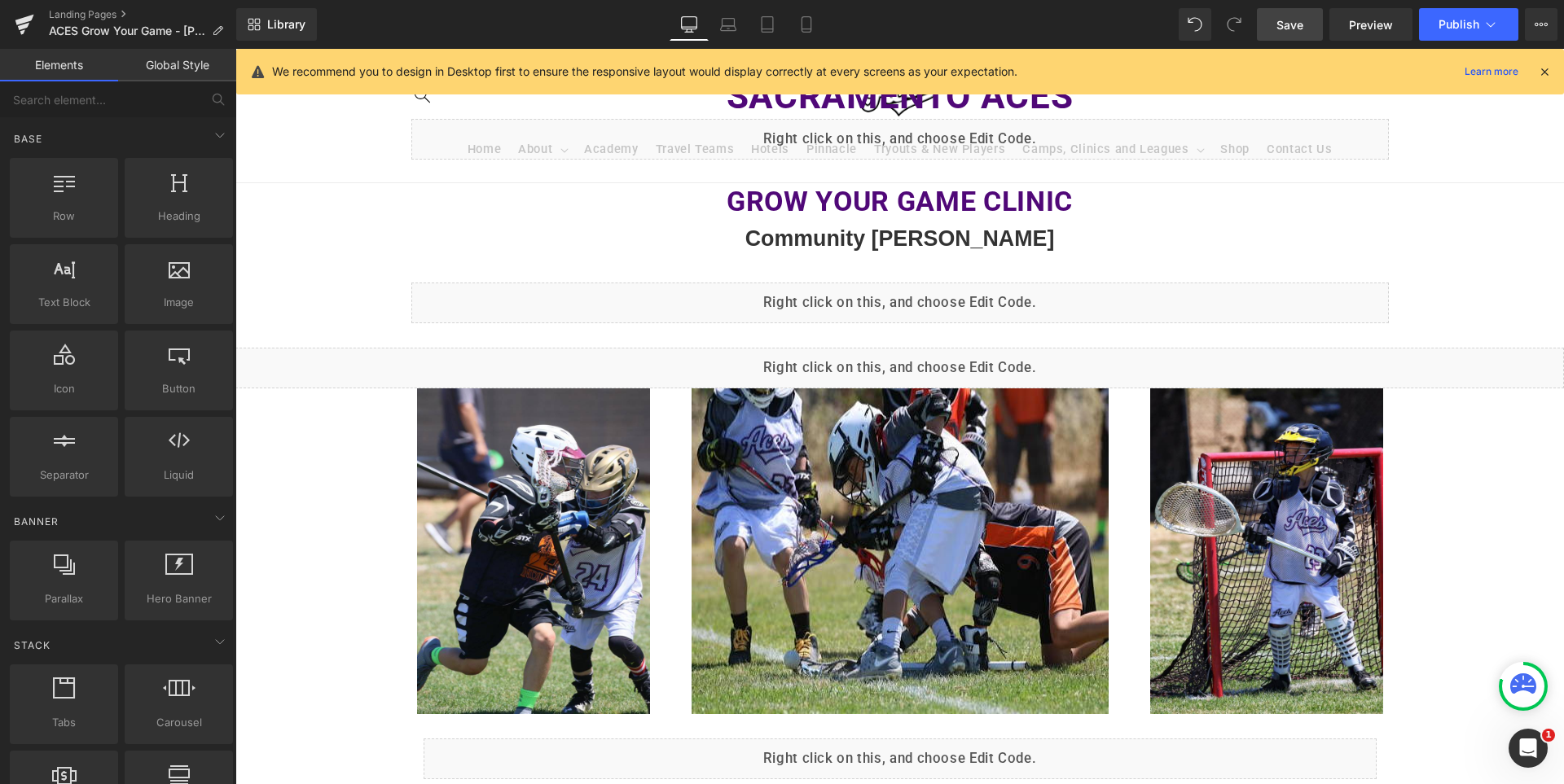
click at [1299, 28] on span "Save" at bounding box center [1290, 25] width 27 height 17
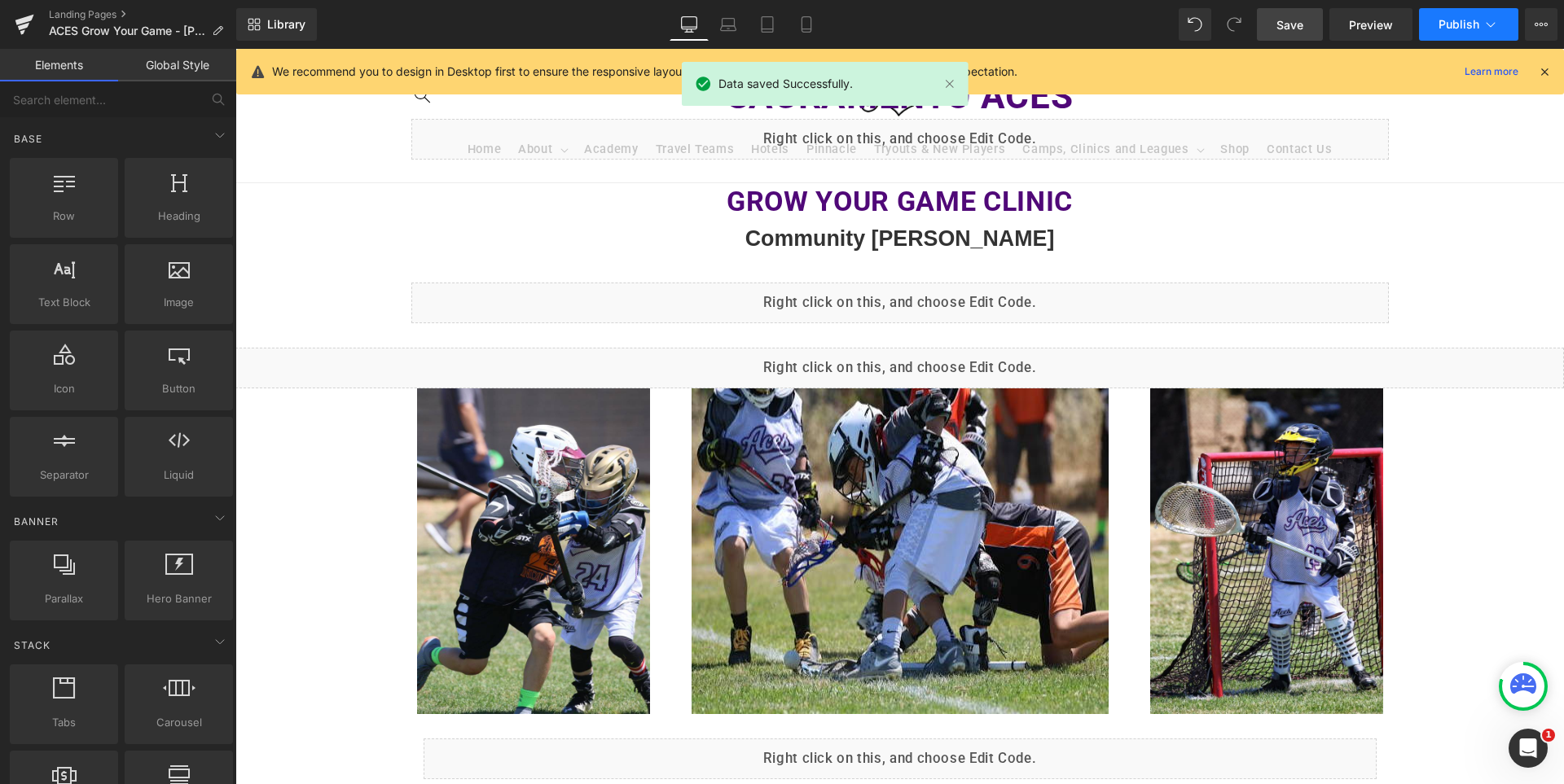
click at [1453, 18] on span "Publish" at bounding box center [1459, 25] width 41 height 13
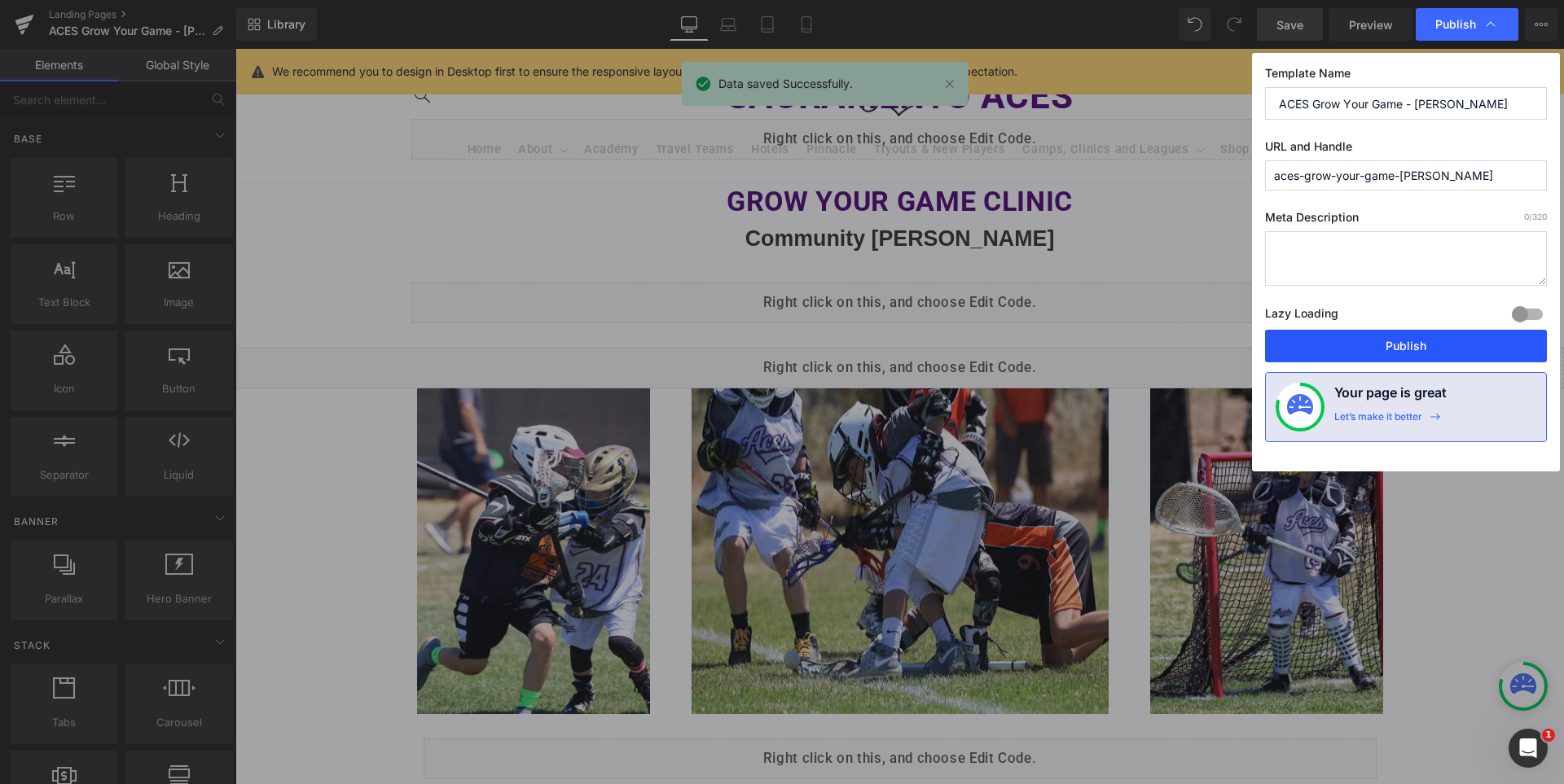
drag, startPoint x: 1426, startPoint y: 339, endPoint x: 1055, endPoint y: 279, distance: 375.8
click at [1426, 339] on button "Publish" at bounding box center [1406, 346] width 282 height 32
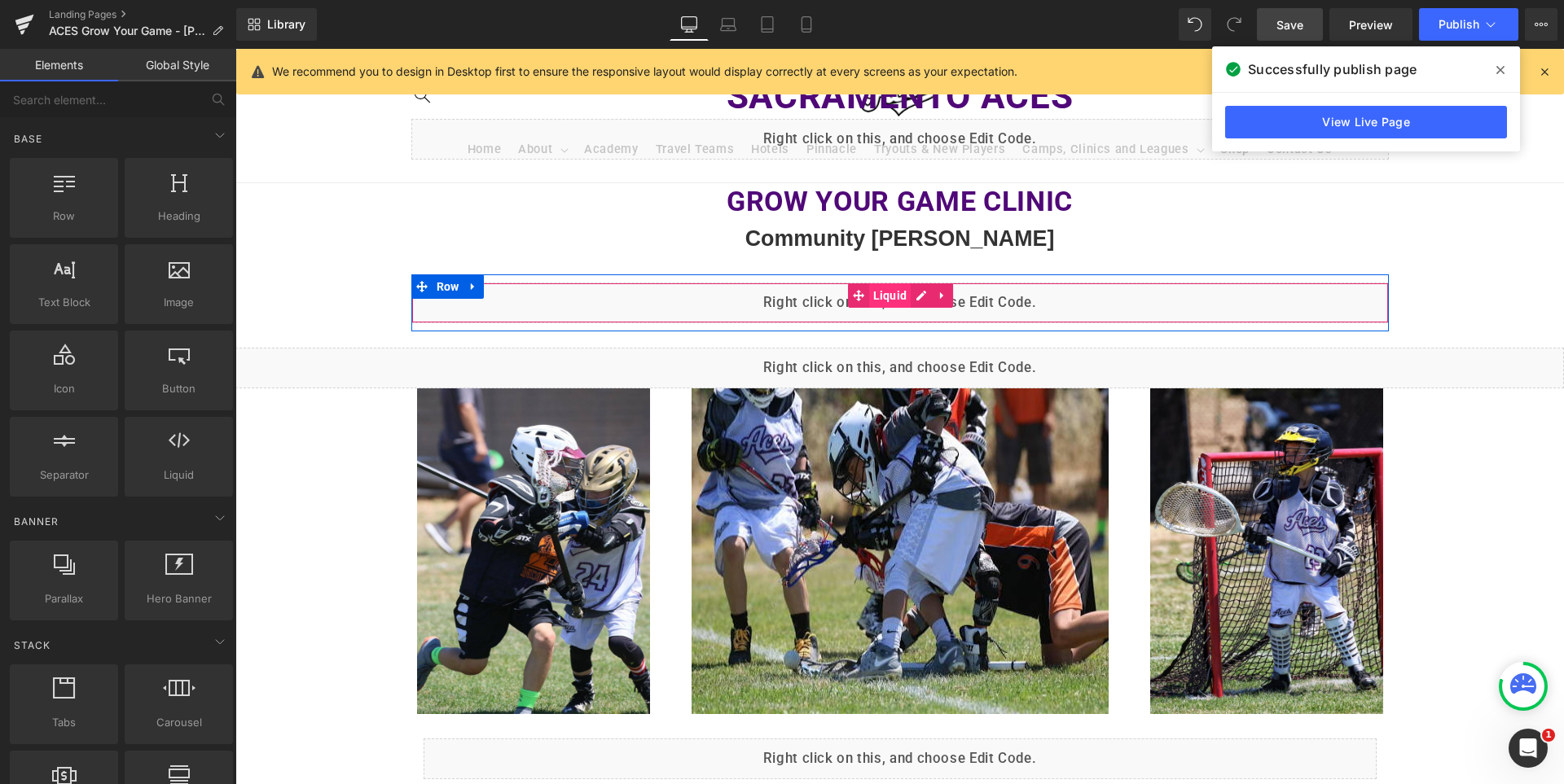
scroll to position [0, 0]
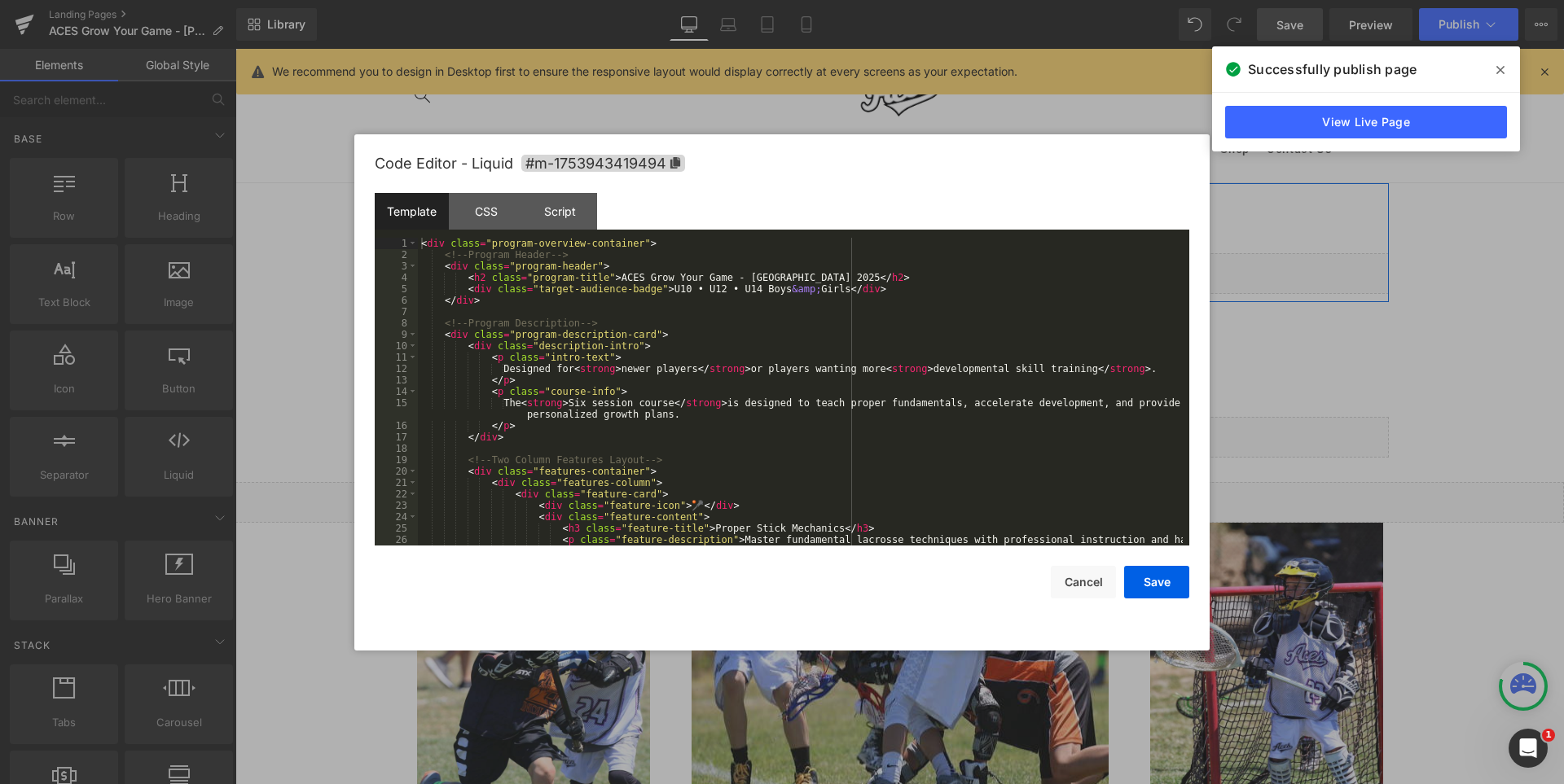
click at [926, 274] on div "Liquid" at bounding box center [900, 274] width 978 height 41
drag, startPoint x: 721, startPoint y: 276, endPoint x: 804, endPoint y: 276, distance: 83.0
click at [804, 276] on div "< div class = "program-overview-container" > <!-- Program Header --> < div clas…" at bounding box center [800, 408] width 765 height 342
click at [1163, 583] on button "Save" at bounding box center [1157, 582] width 65 height 32
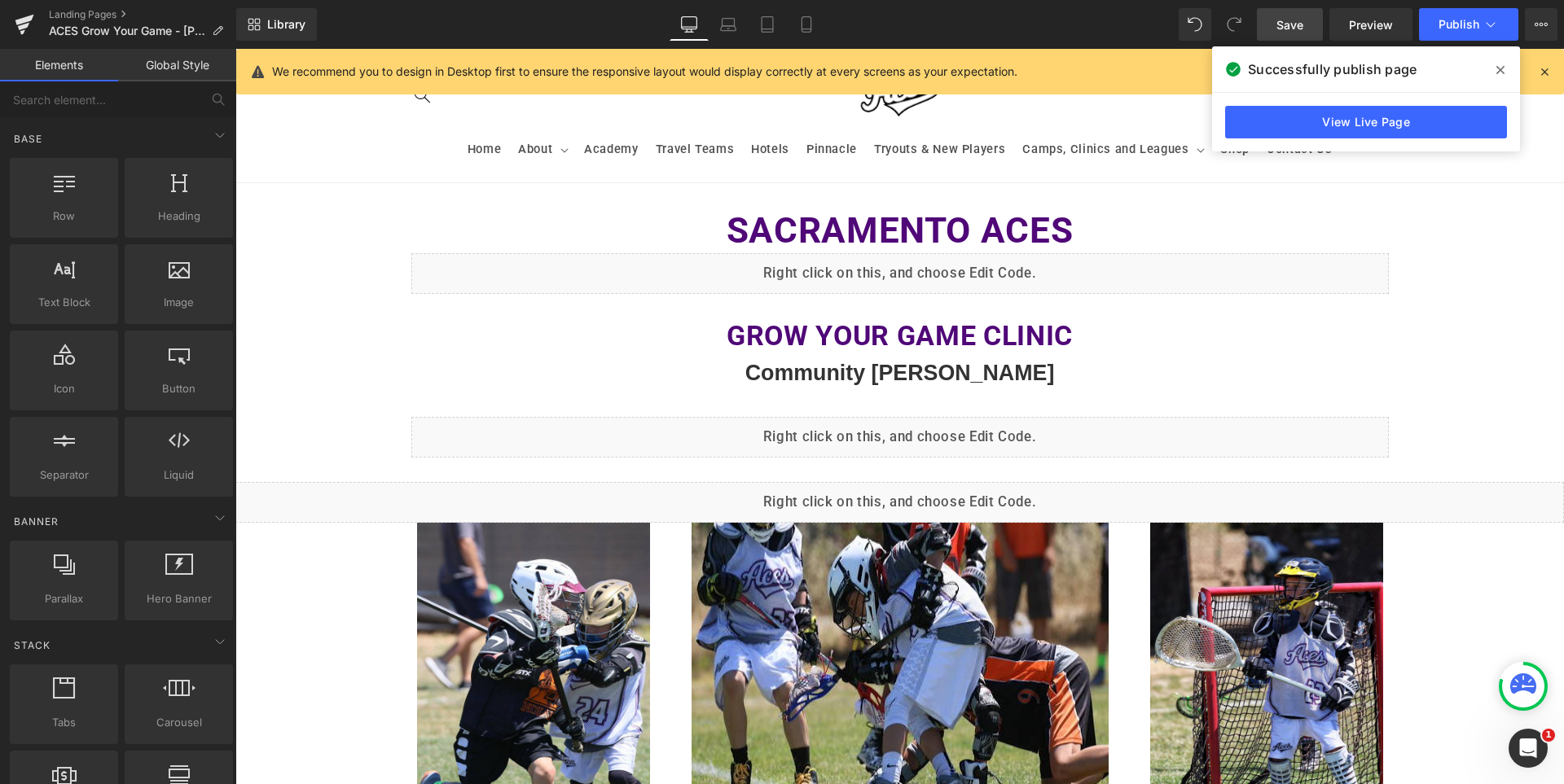
click at [1295, 22] on span "Save" at bounding box center [1290, 25] width 27 height 17
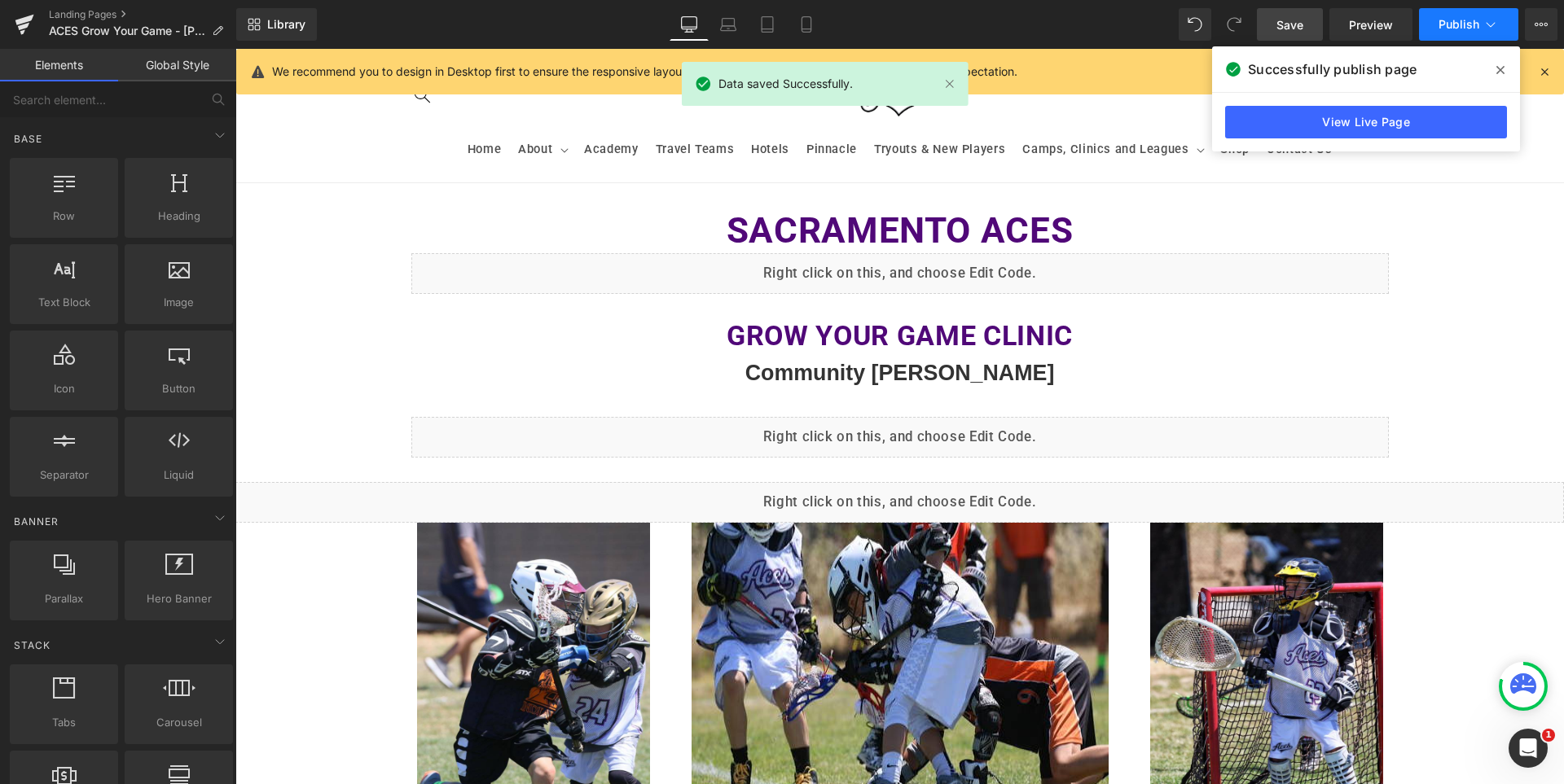
click at [1452, 22] on span "Publish" at bounding box center [1459, 25] width 41 height 13
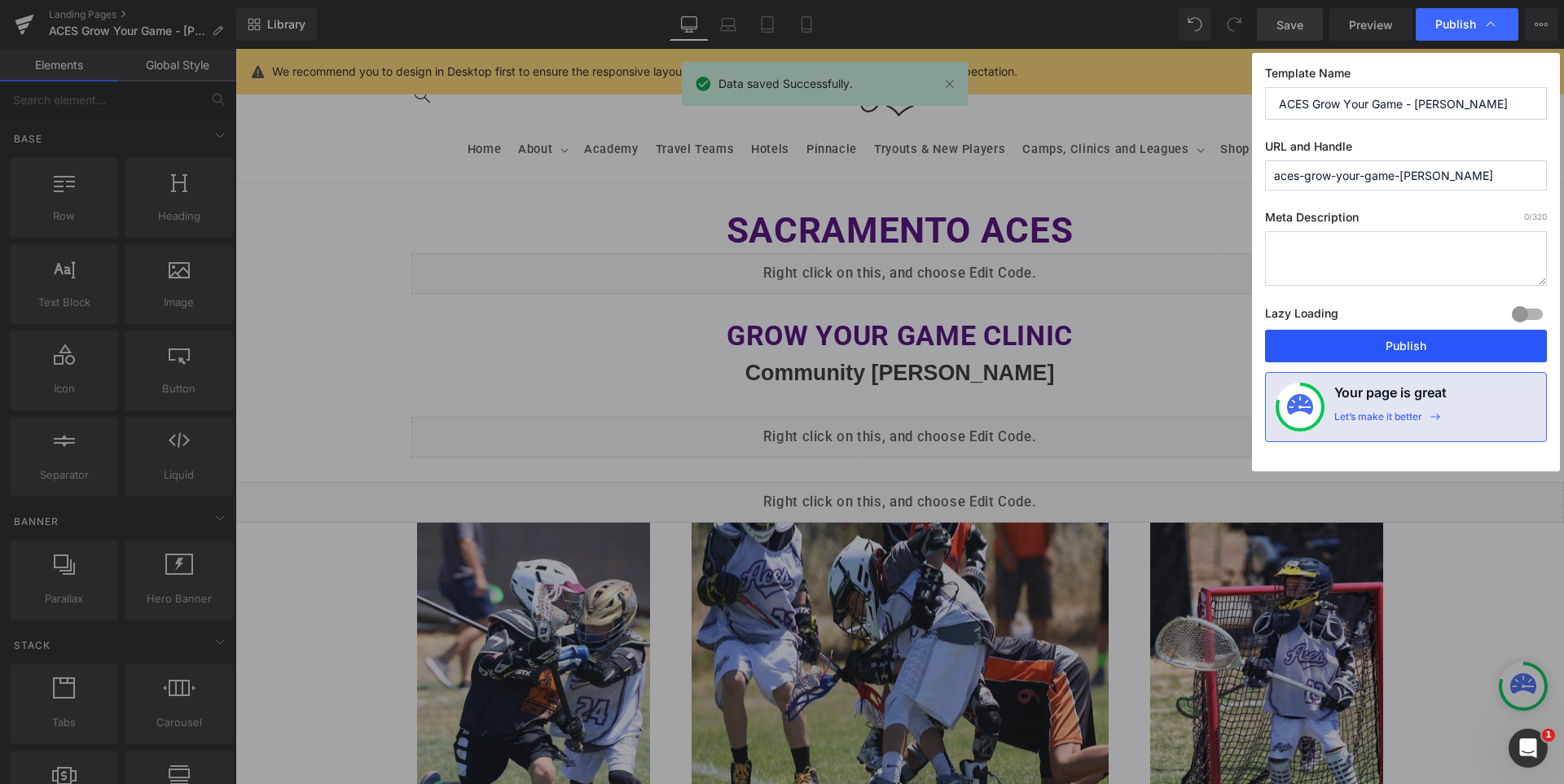
click at [1408, 348] on button "Publish" at bounding box center [1406, 346] width 282 height 32
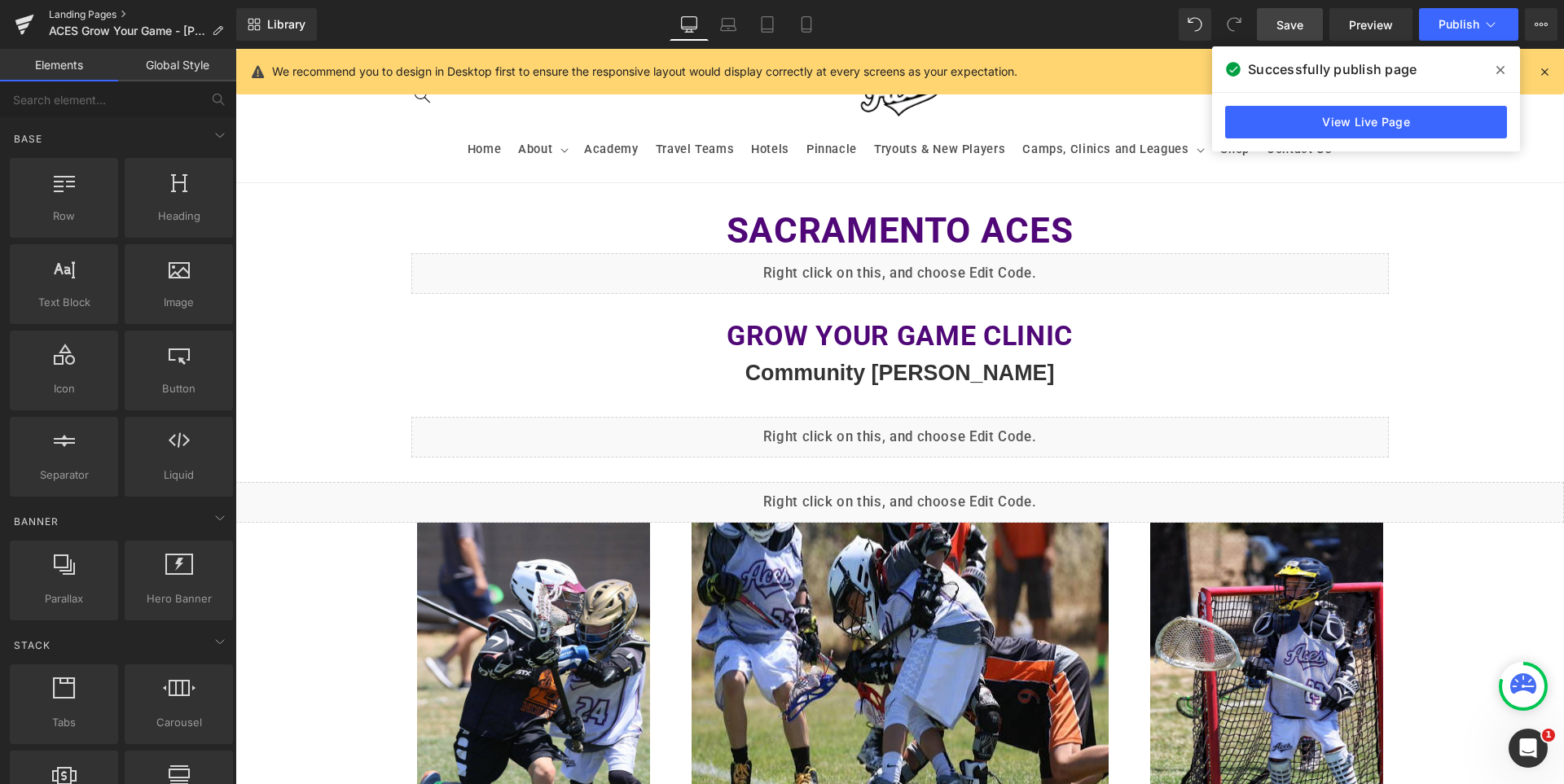
click at [77, 14] on link "Landing Pages" at bounding box center [142, 15] width 187 height 13
